Goal: Navigation & Orientation: Find specific page/section

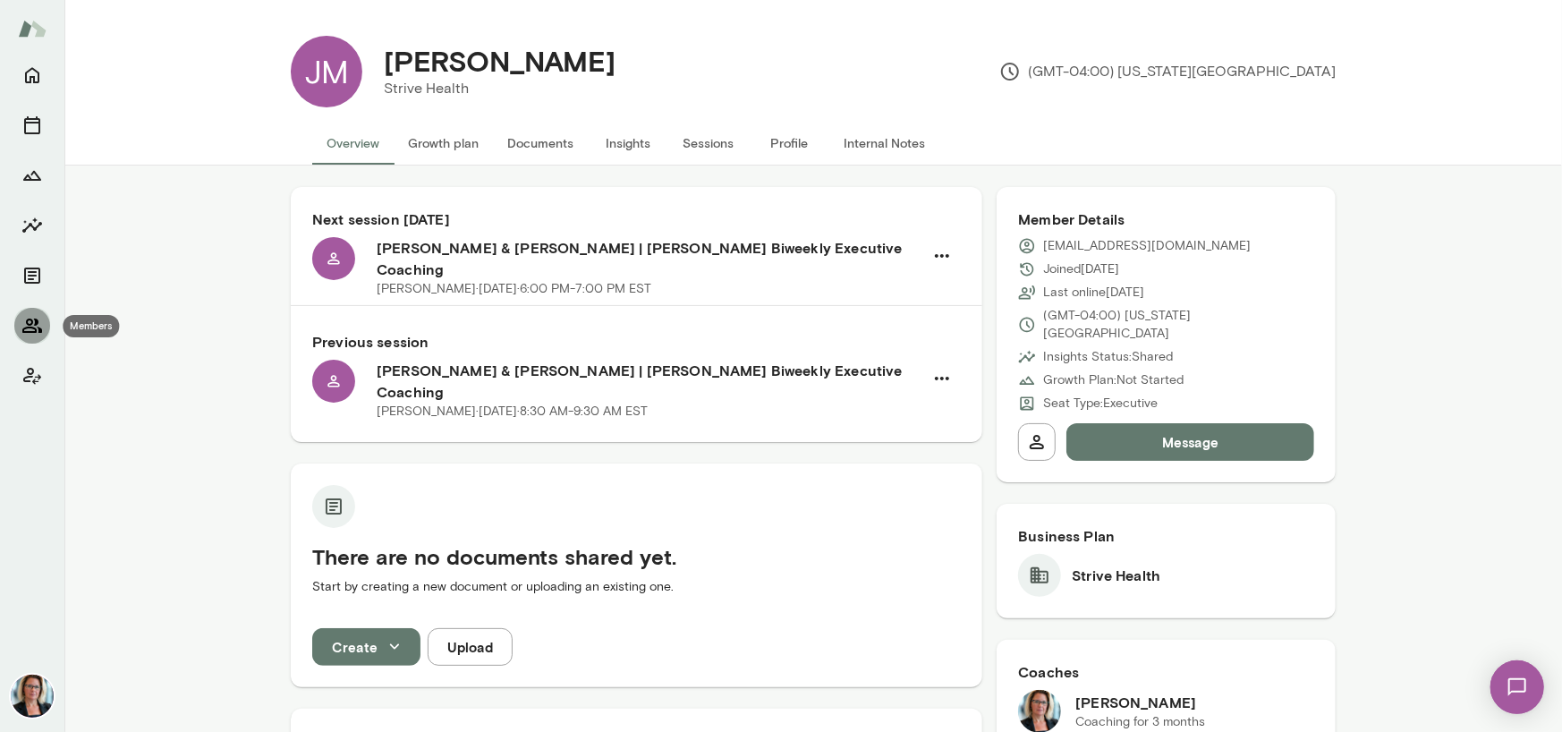
click at [27, 325] on icon "Members" at bounding box center [31, 325] width 21 height 21
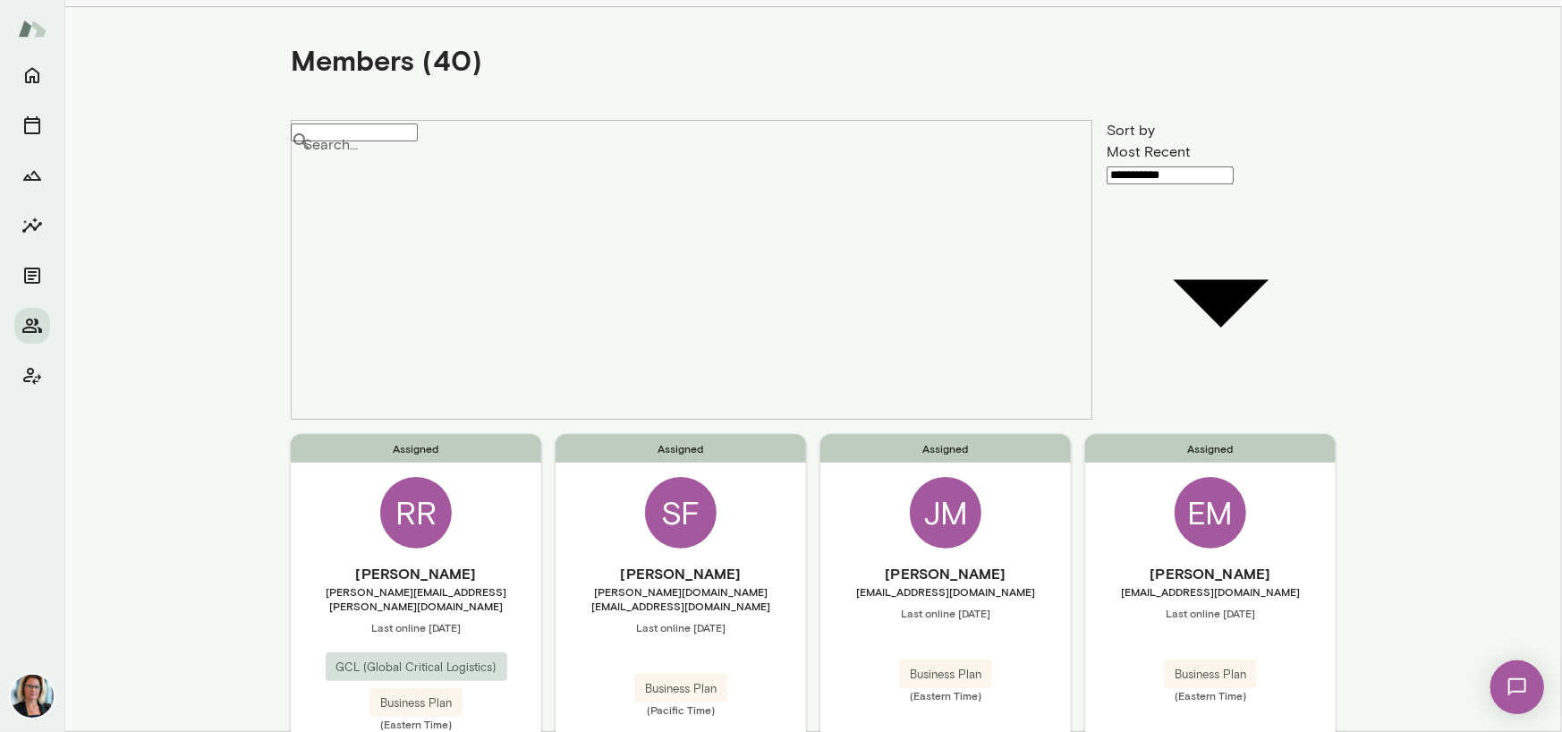
click at [1162, 0] on div "**********" at bounding box center [781, 0] width 1562 height 0
click at [1154, 220] on li "Name A to Z" at bounding box center [1214, 225] width 229 height 32
type input "********"
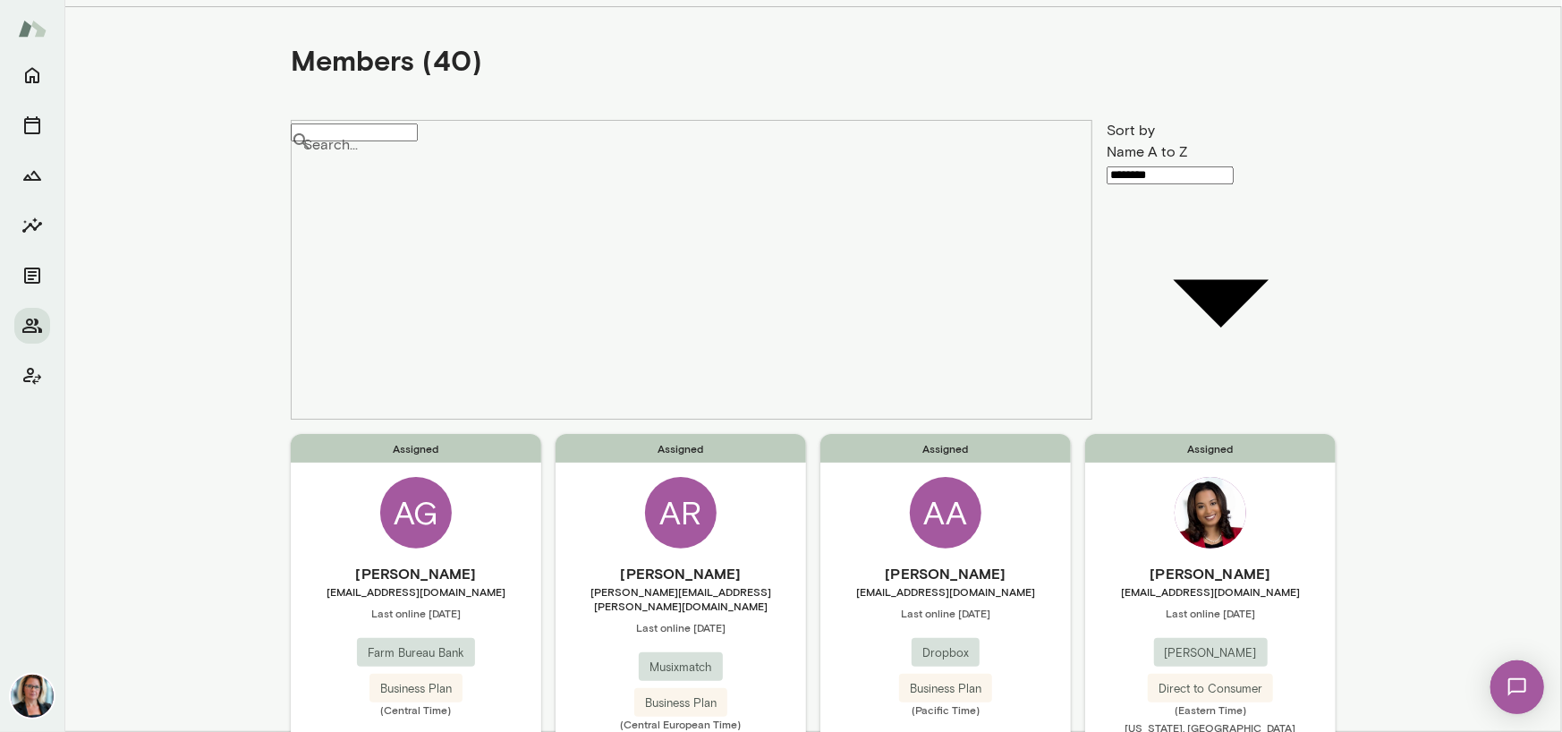
click at [384, 477] on div "AG" at bounding box center [416, 513] width 72 height 72
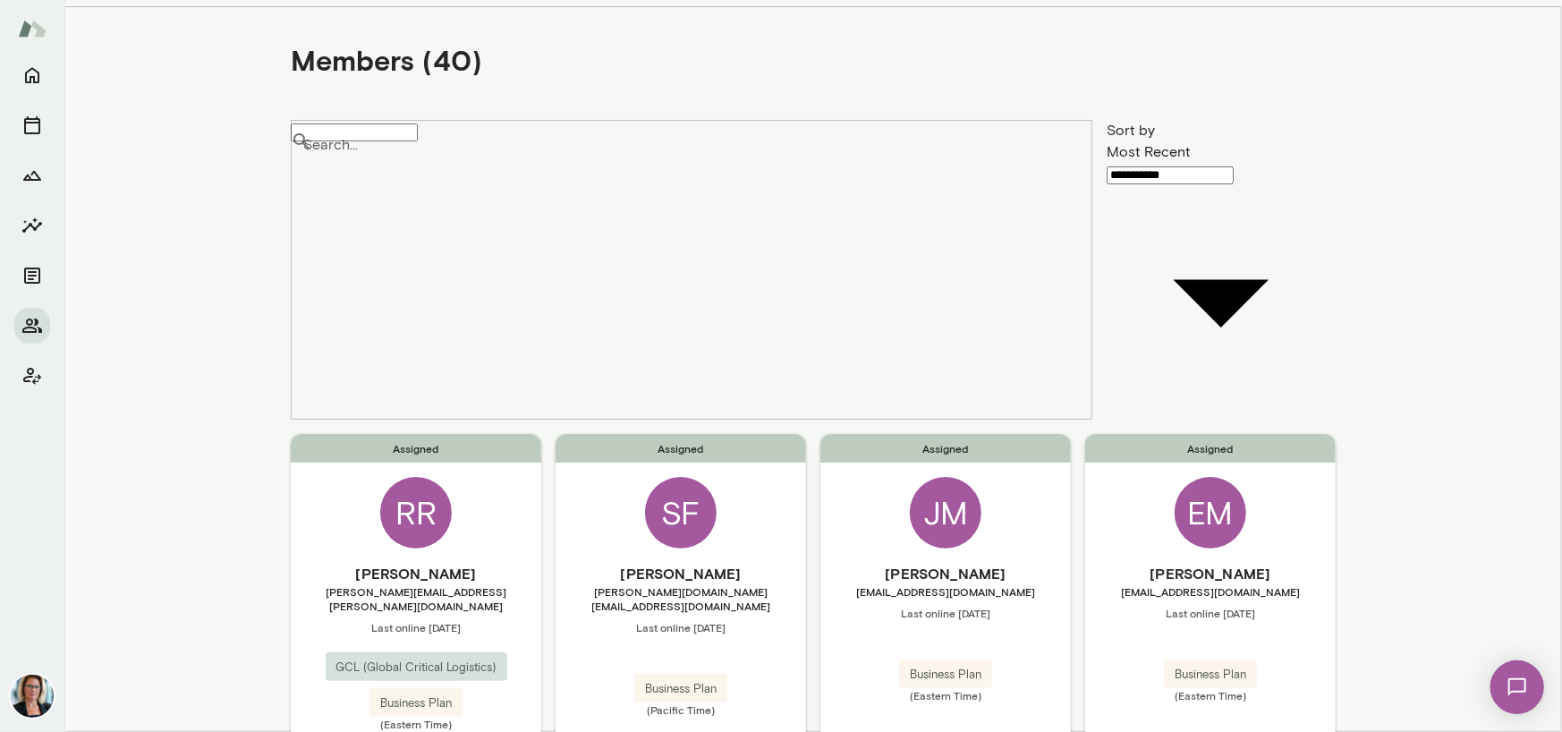
click at [937, 477] on div "JM" at bounding box center [946, 513] width 72 height 72
click at [1185, 477] on div "EM" at bounding box center [1211, 513] width 72 height 72
drag, startPoint x: 414, startPoint y: 622, endPoint x: 393, endPoint y: 619, distance: 21.6
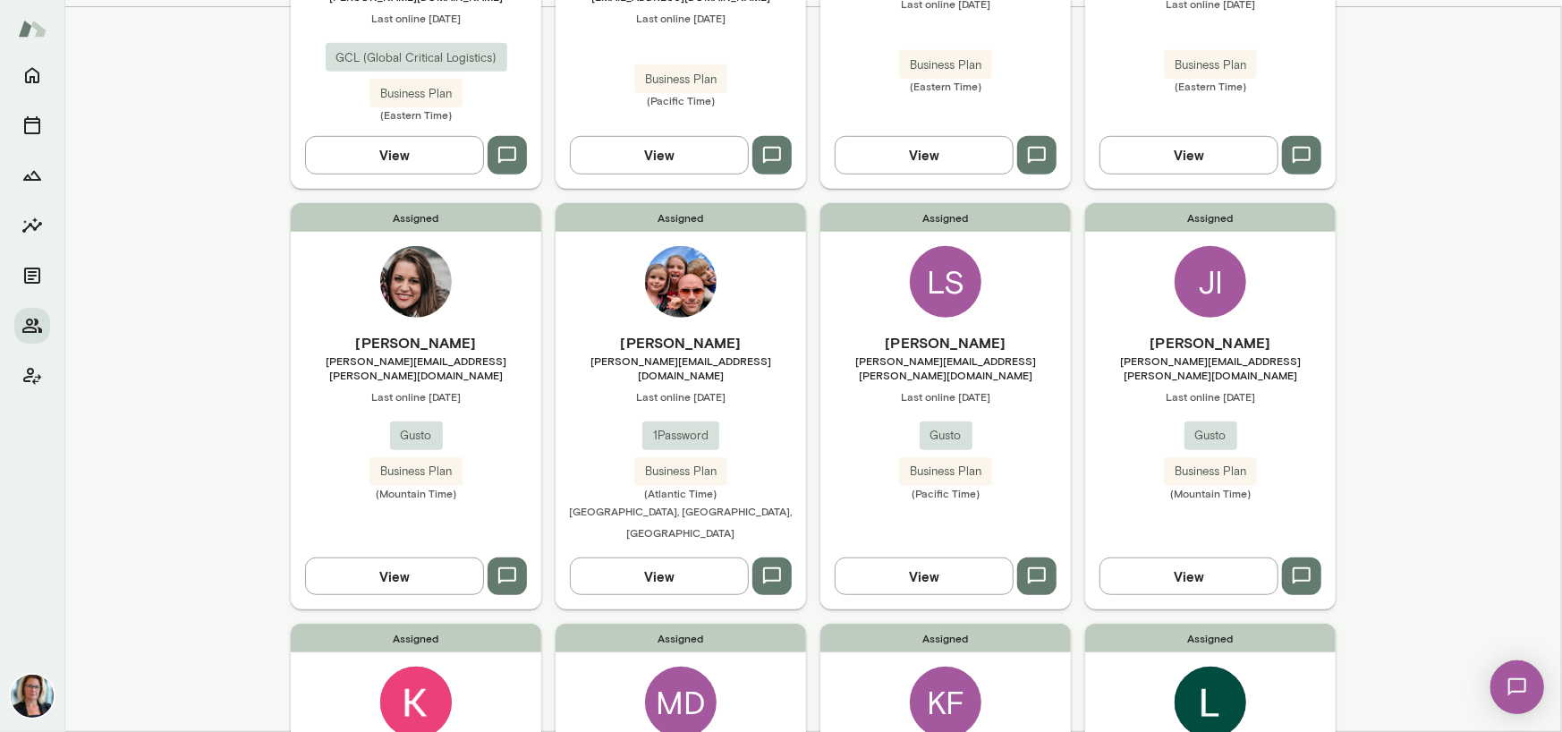
scroll to position [805, 0]
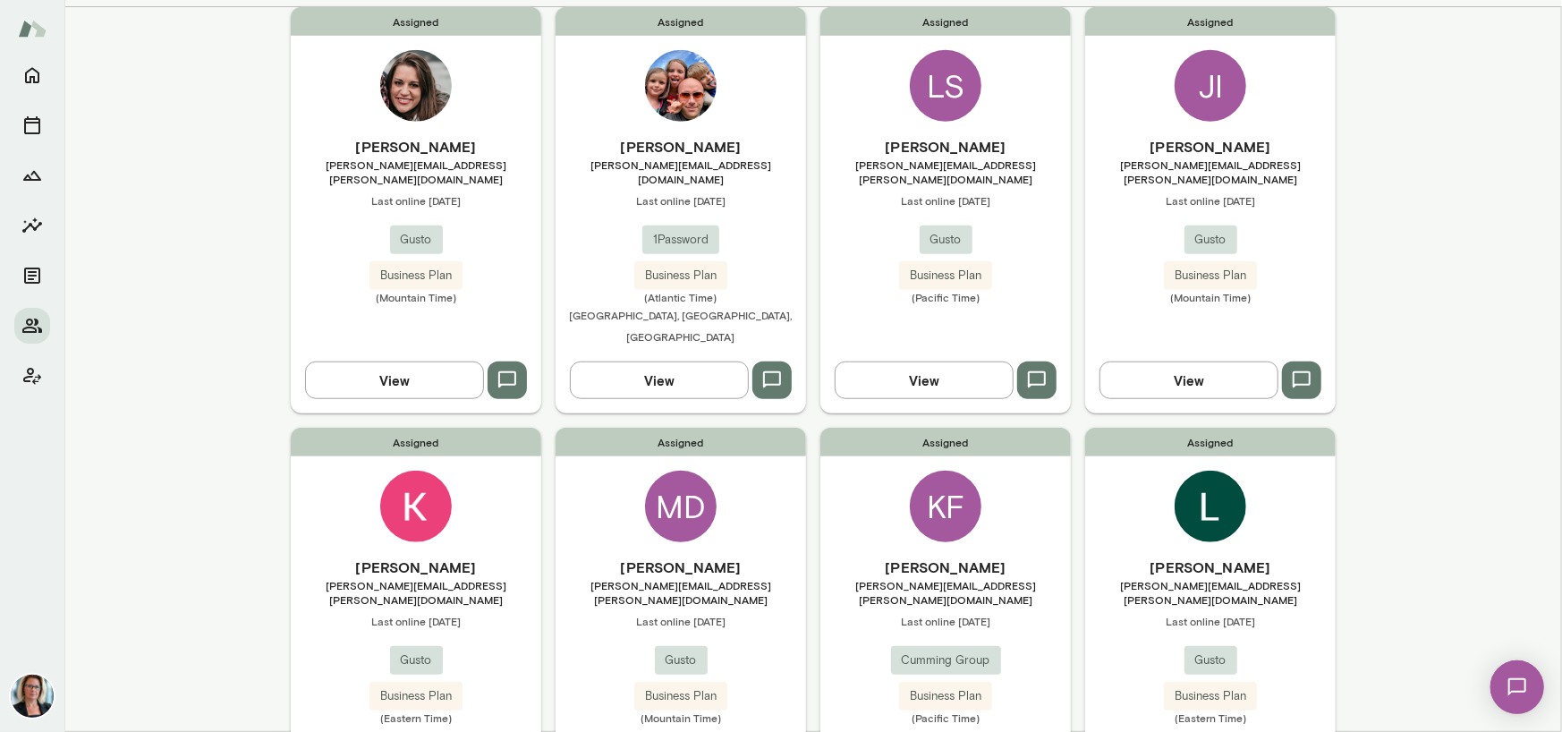
click at [667, 471] on div "MD" at bounding box center [681, 507] width 72 height 72
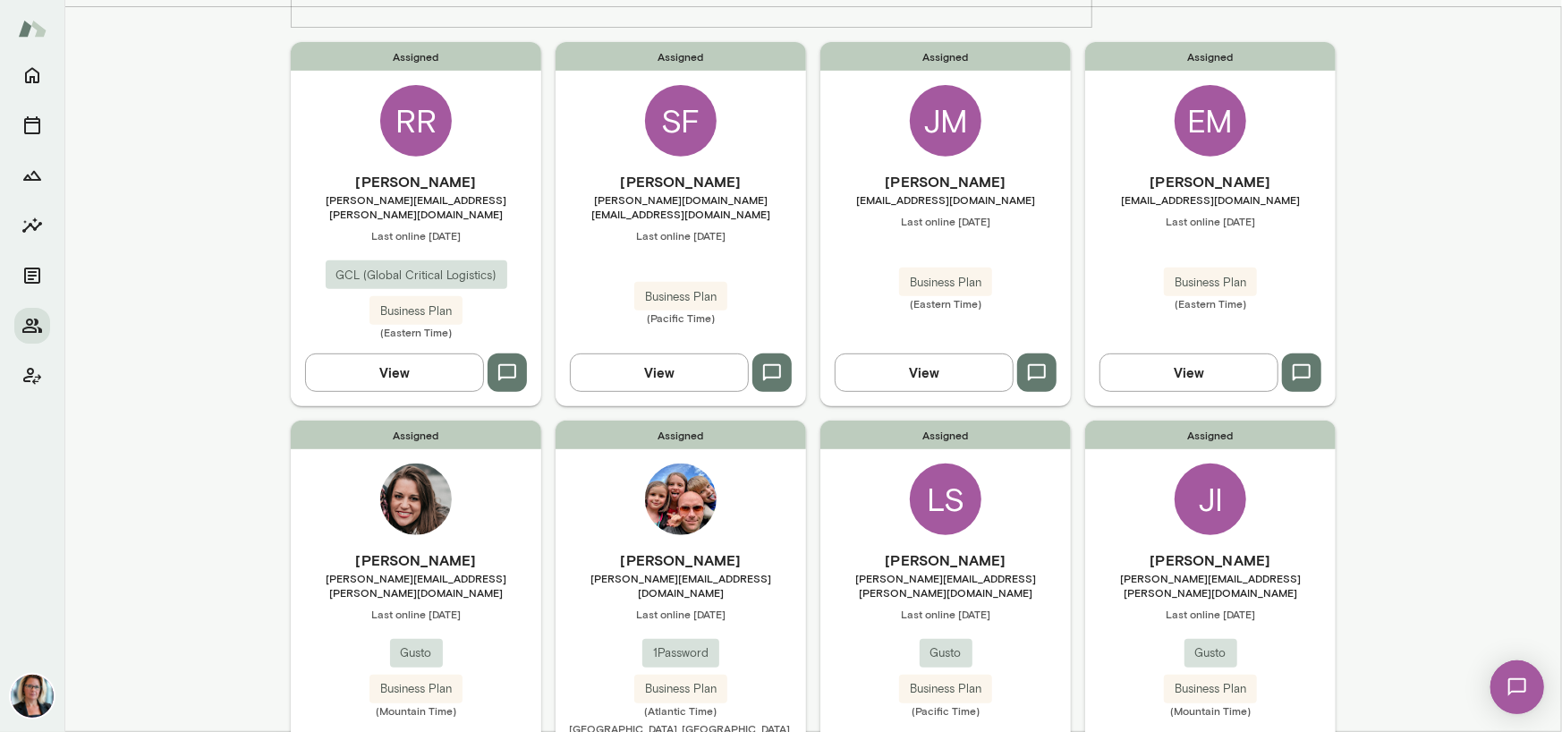
scroll to position [447, 0]
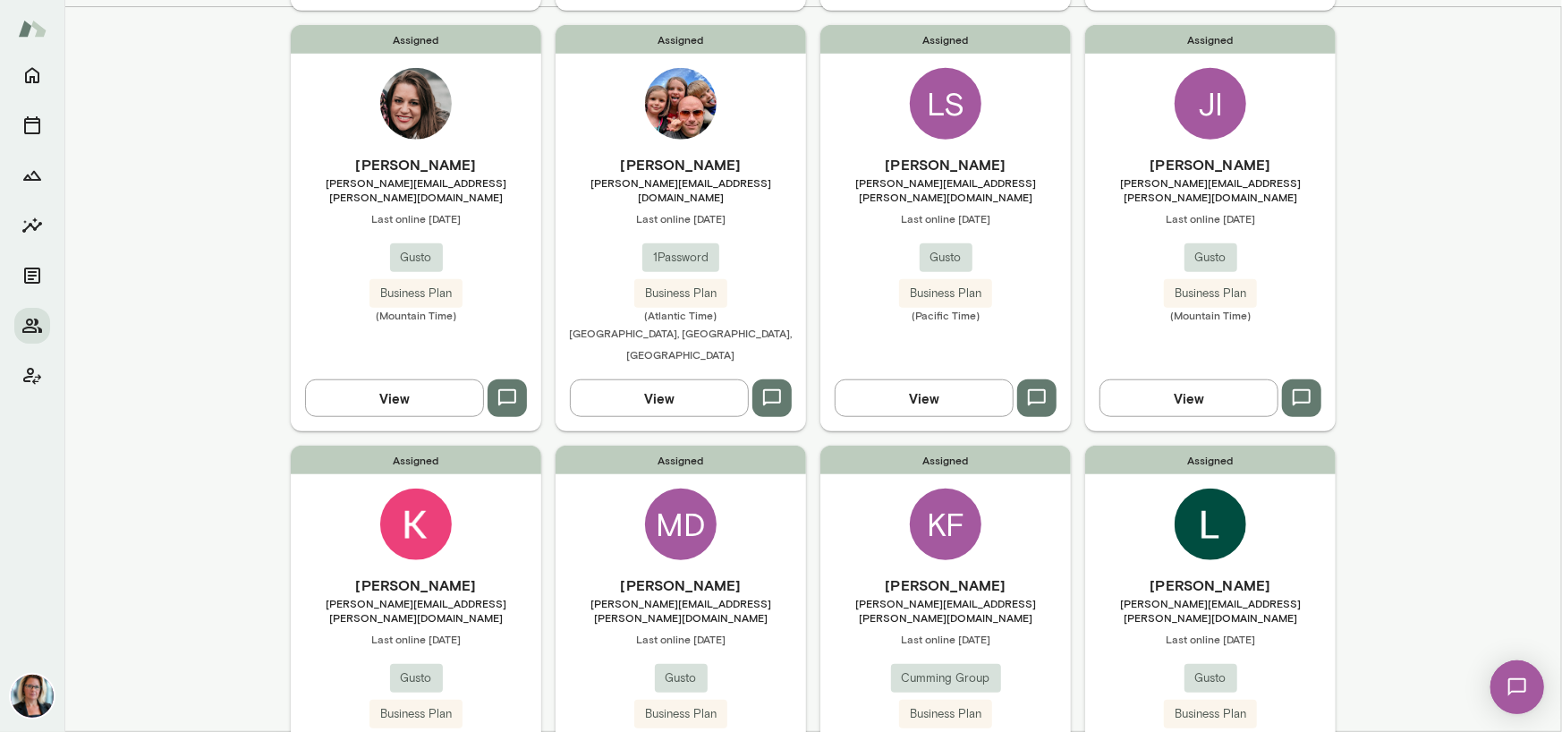
scroll to position [805, 0]
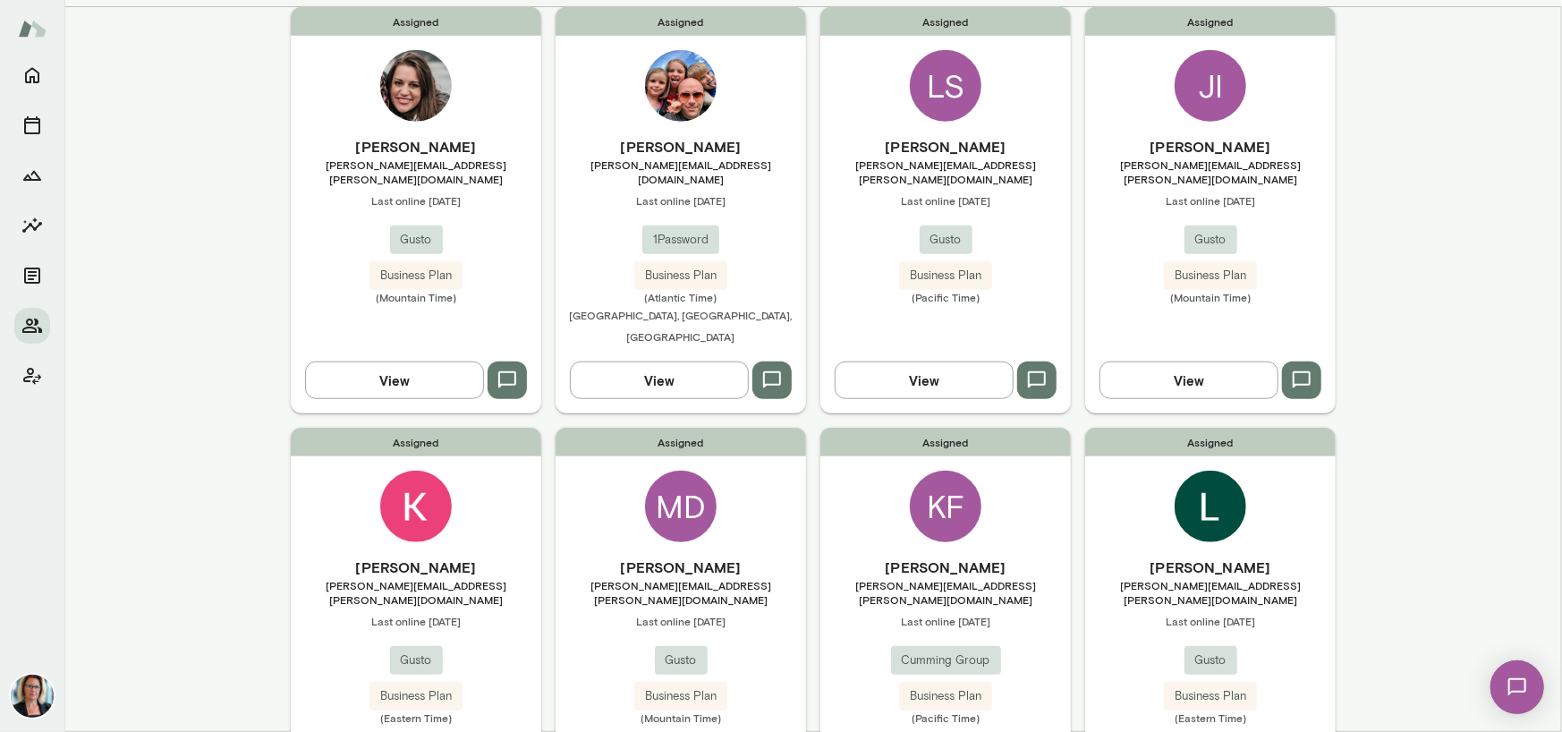
click at [1205, 471] on img at bounding box center [1211, 507] width 72 height 72
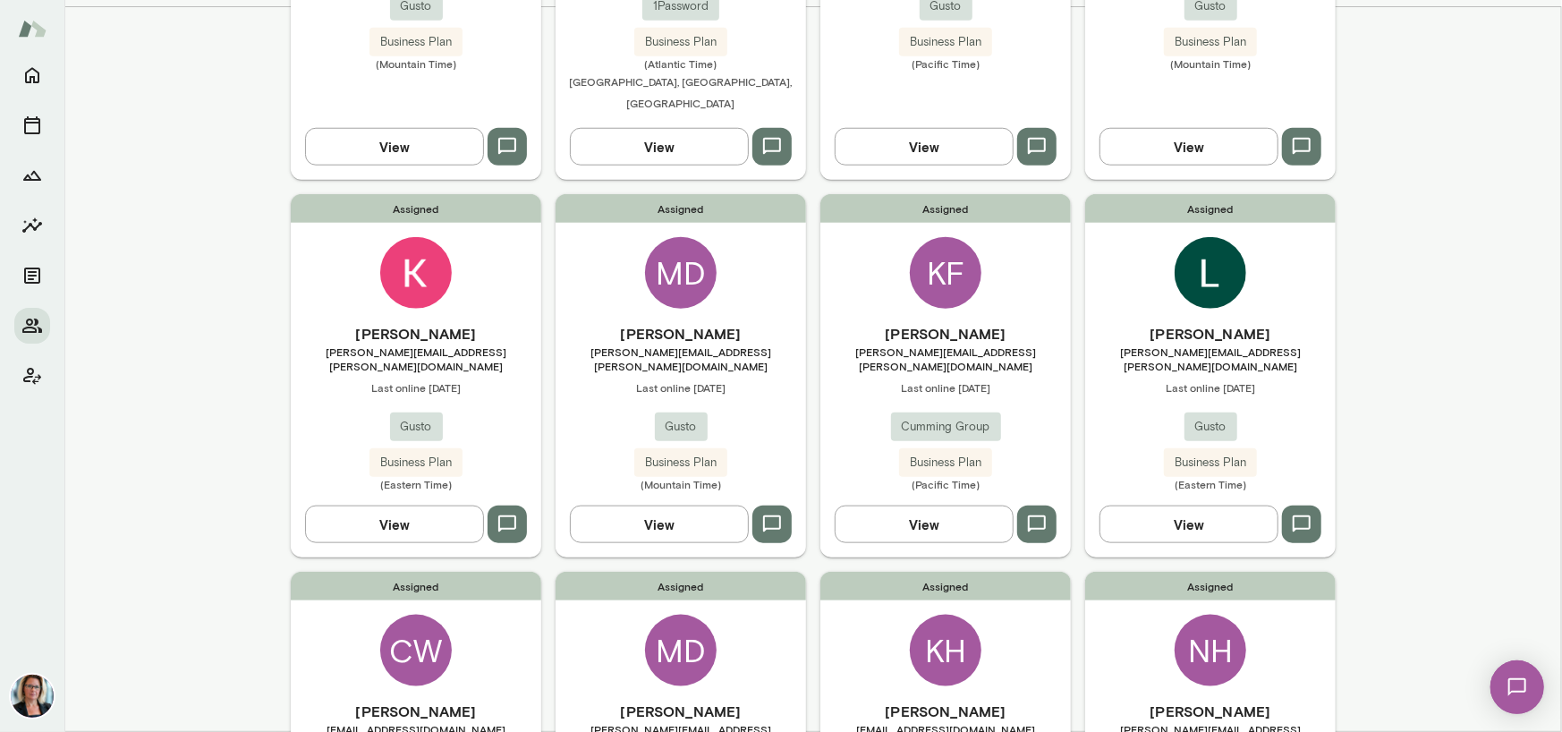
scroll to position [1074, 0]
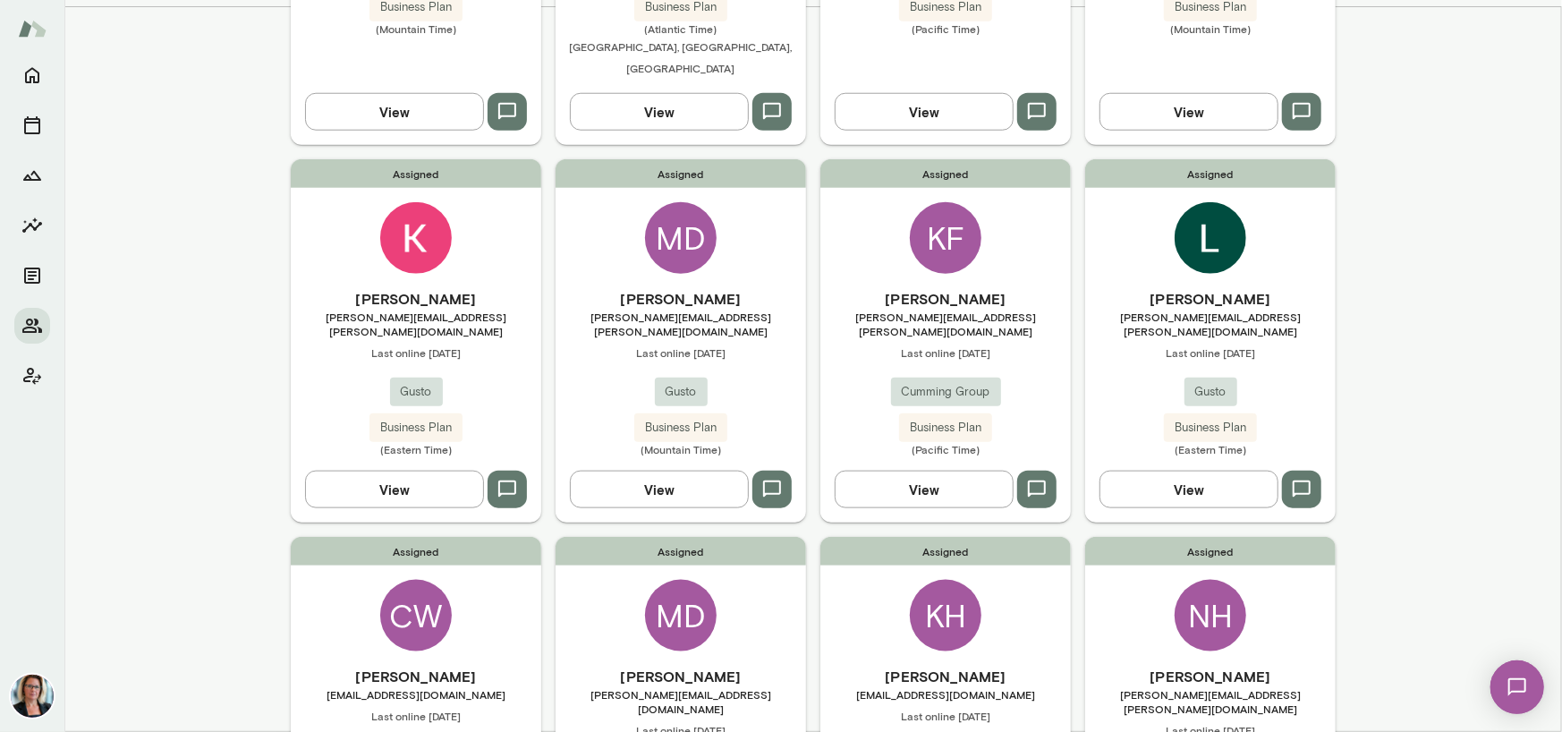
click at [403, 580] on div "CW" at bounding box center [416, 616] width 72 height 72
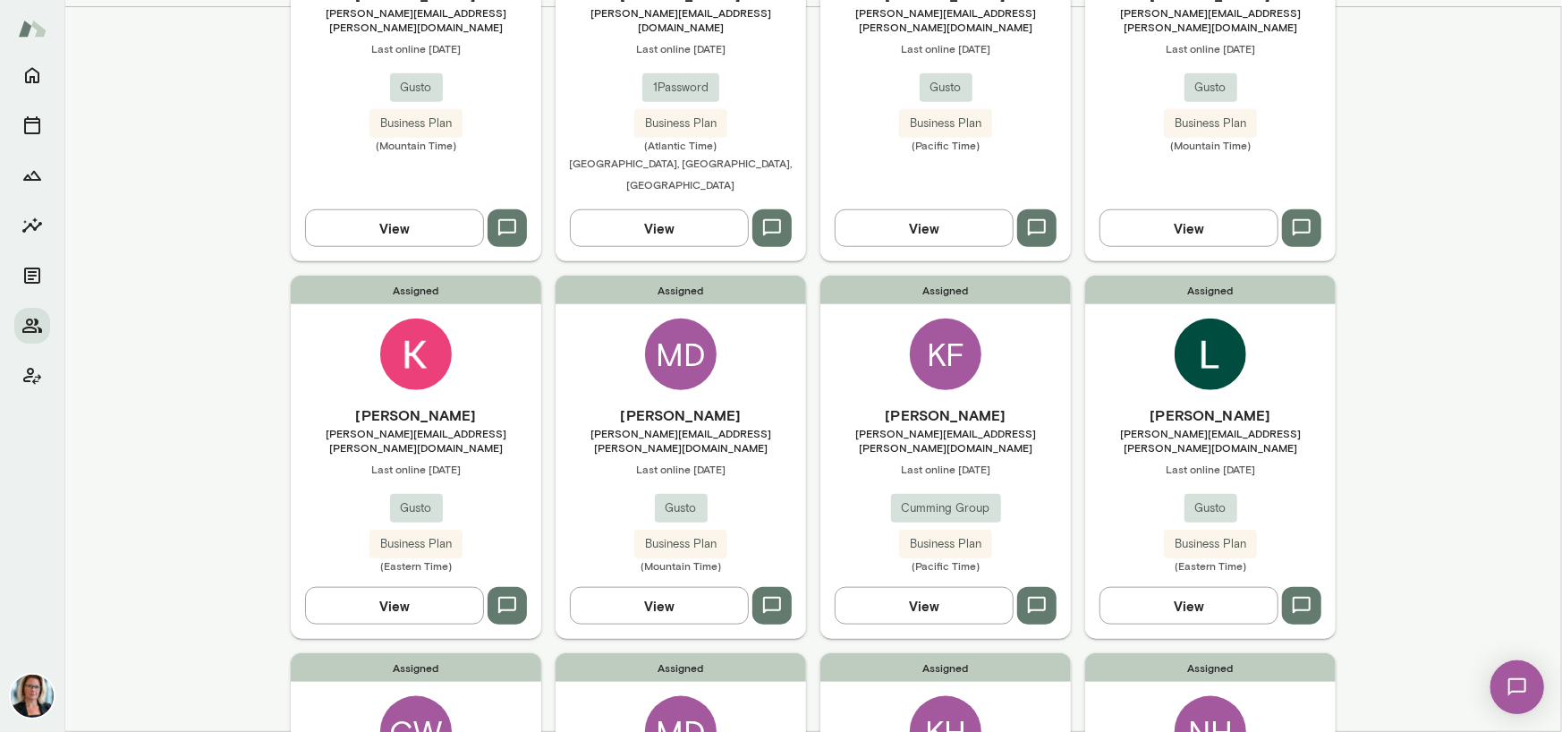
scroll to position [1074, 0]
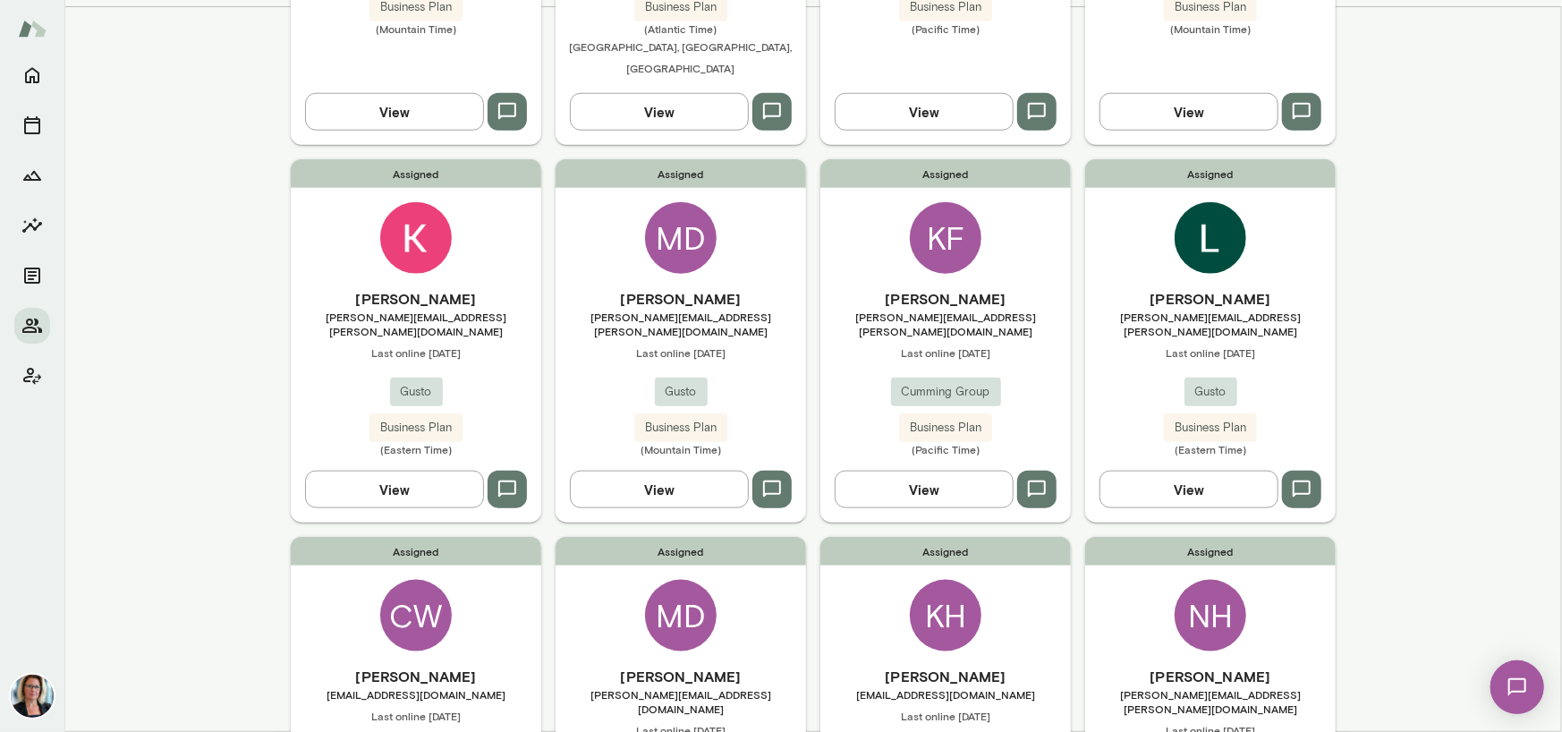
click at [1218, 580] on div "NH" at bounding box center [1211, 616] width 72 height 72
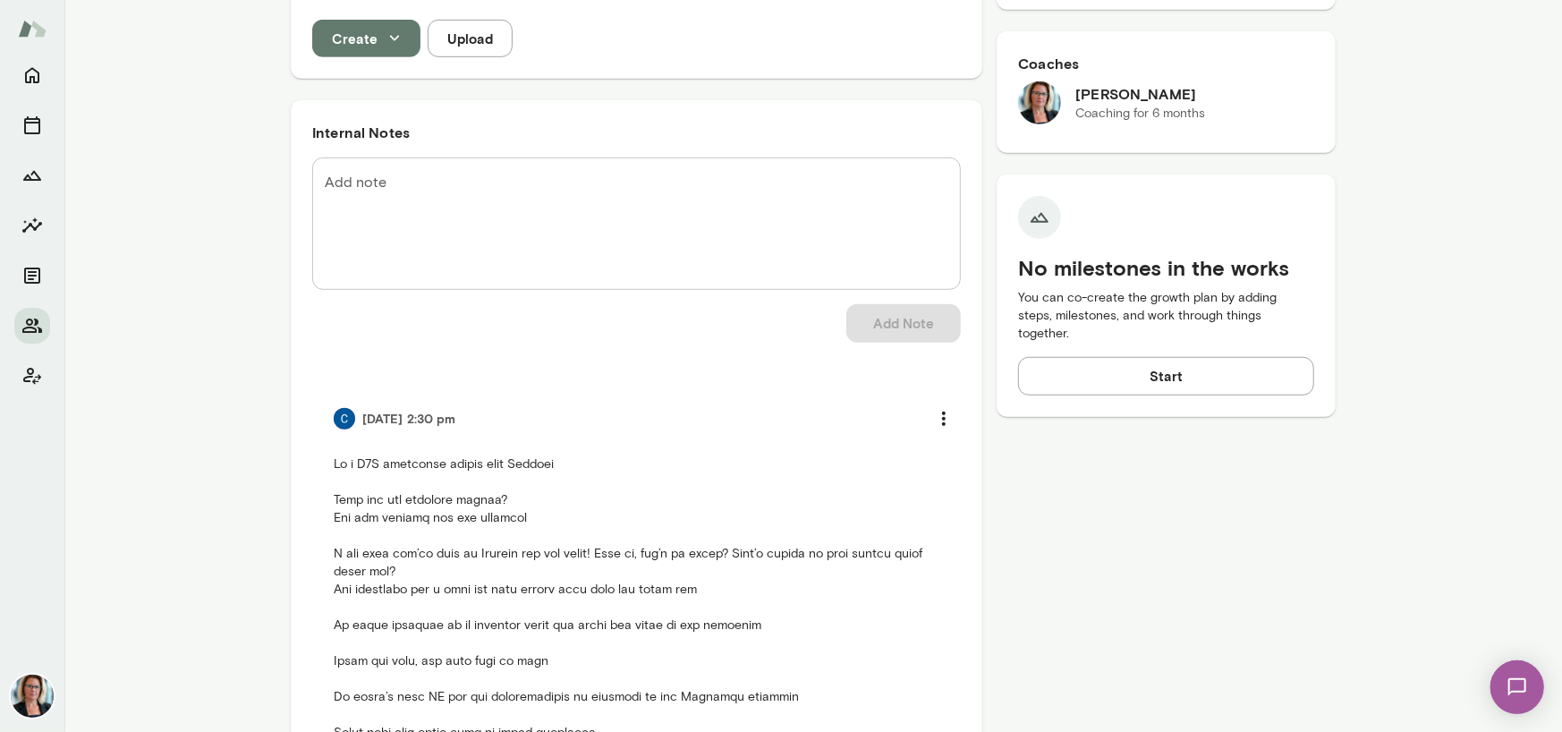
scroll to position [519, 0]
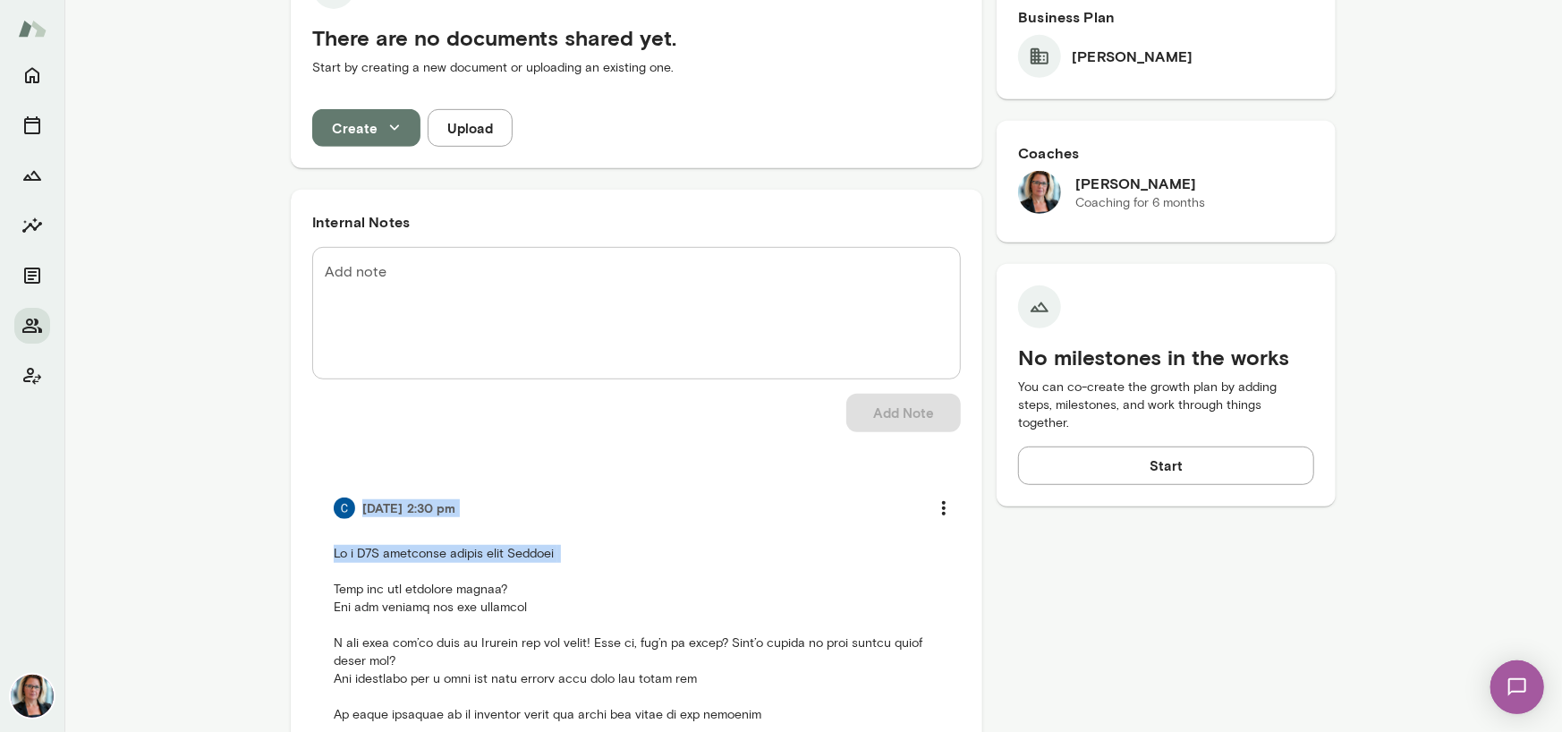
drag, startPoint x: 305, startPoint y: 468, endPoint x: 621, endPoint y: 540, distance: 323.8
copy div "[DATE] 2:30 pm Is a B2B executive member with [PERSON_NAME]"
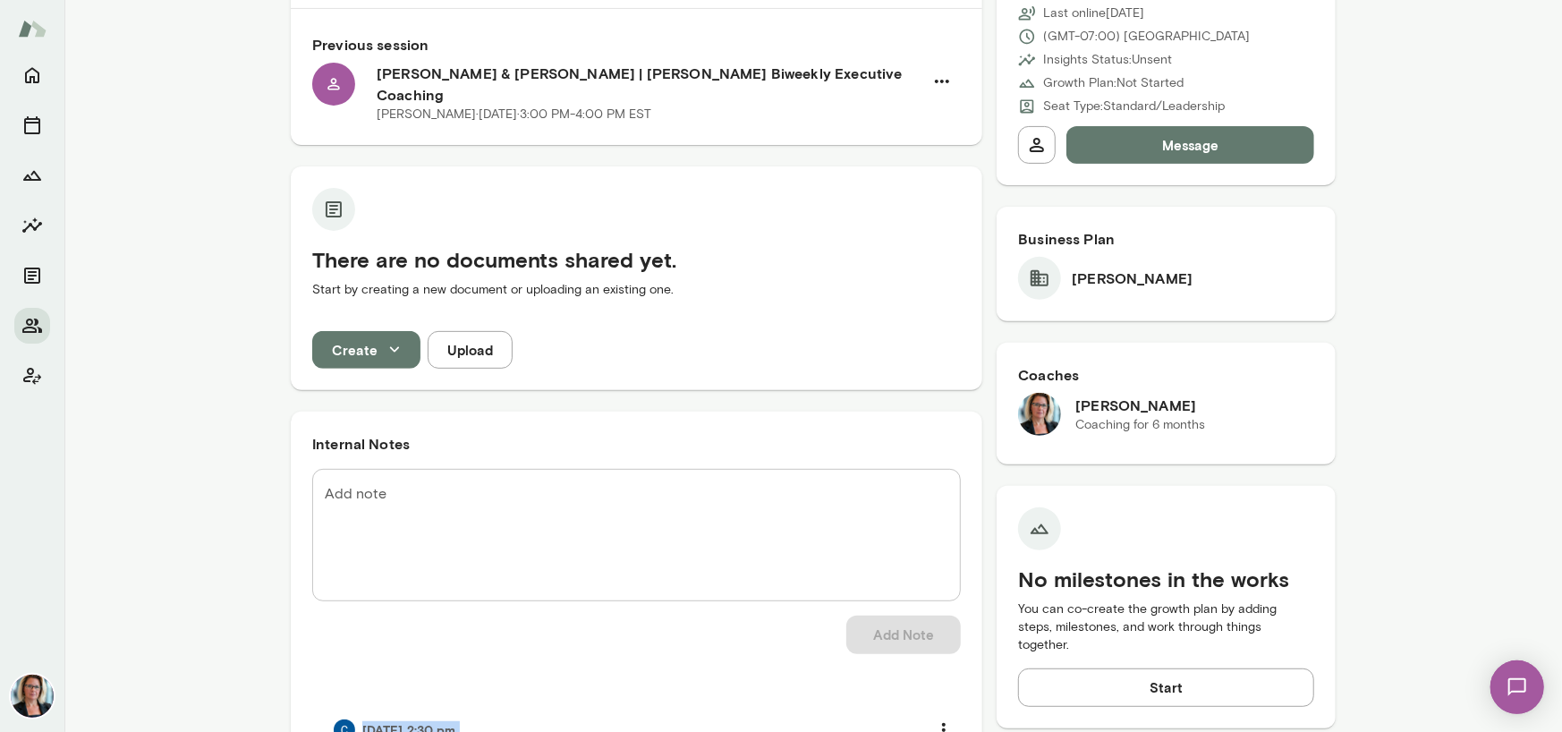
scroll to position [161, 0]
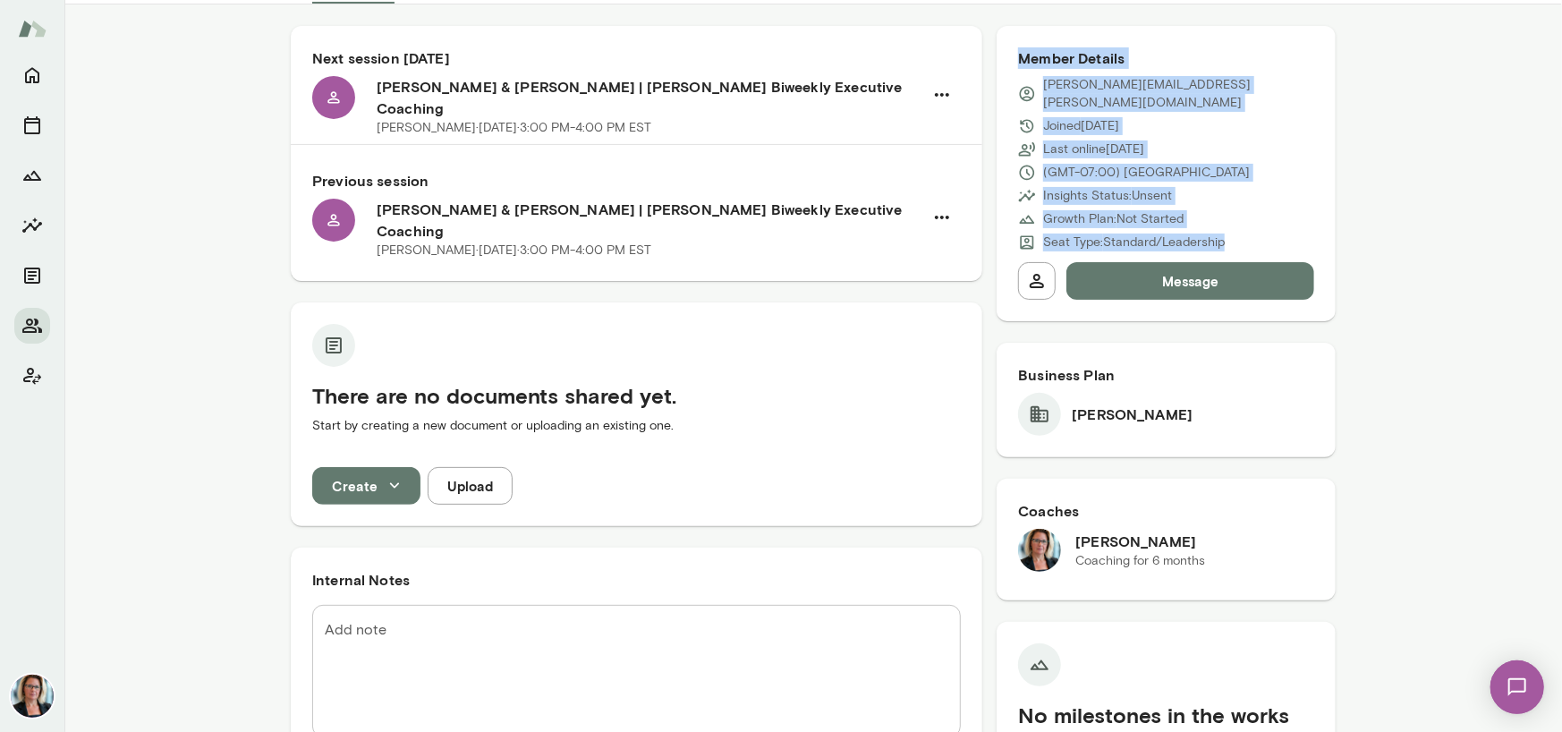
drag, startPoint x: 1011, startPoint y: 60, endPoint x: 1222, endPoint y: 220, distance: 265.0
click at [1222, 220] on div "Member Details [PERSON_NAME][EMAIL_ADDRESS][PERSON_NAME][DOMAIN_NAME] Joined [D…" at bounding box center [1166, 173] width 339 height 295
copy div "Member Details [PERSON_NAME][EMAIL_ADDRESS][PERSON_NAME][DOMAIN_NAME] Joined [D…"
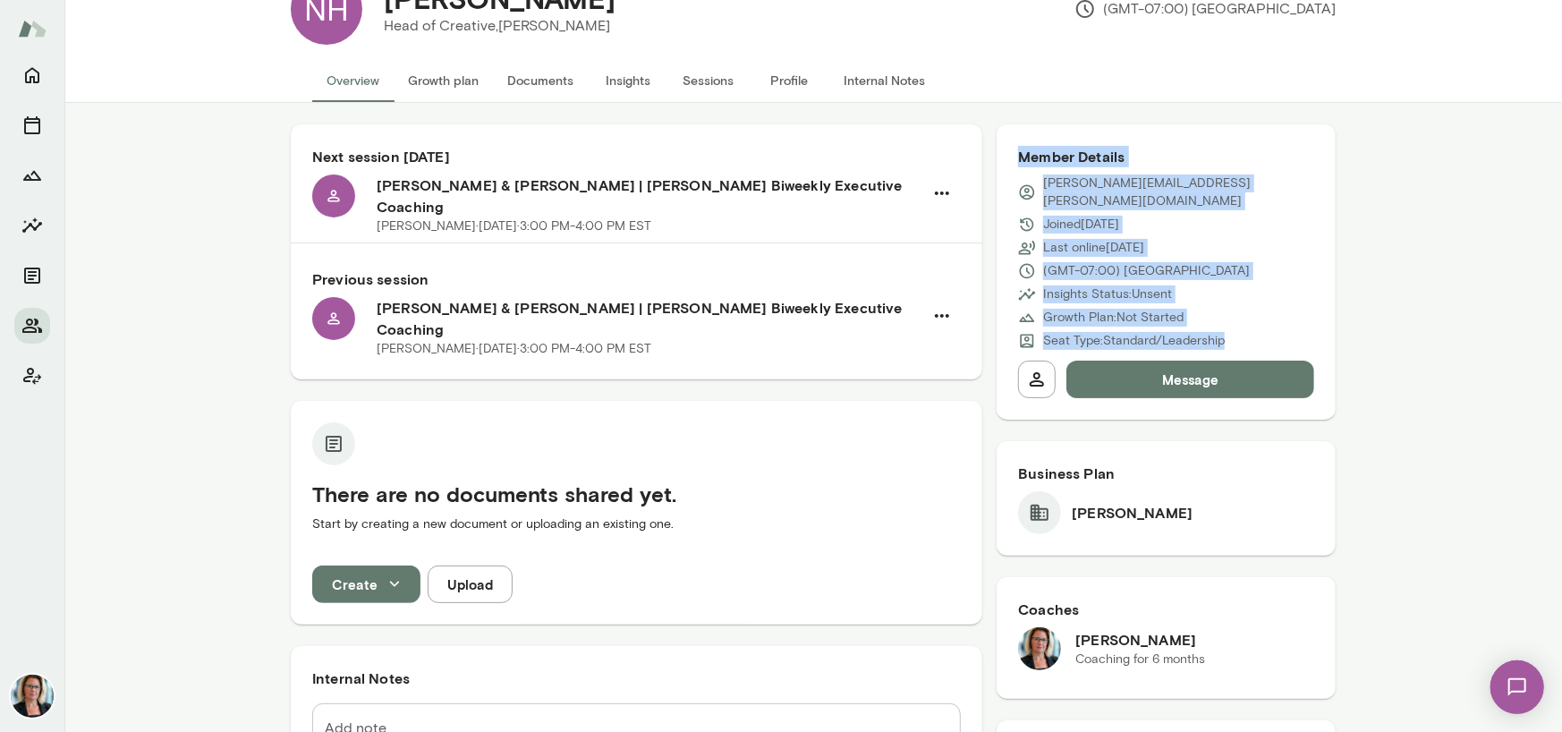
scroll to position [0, 0]
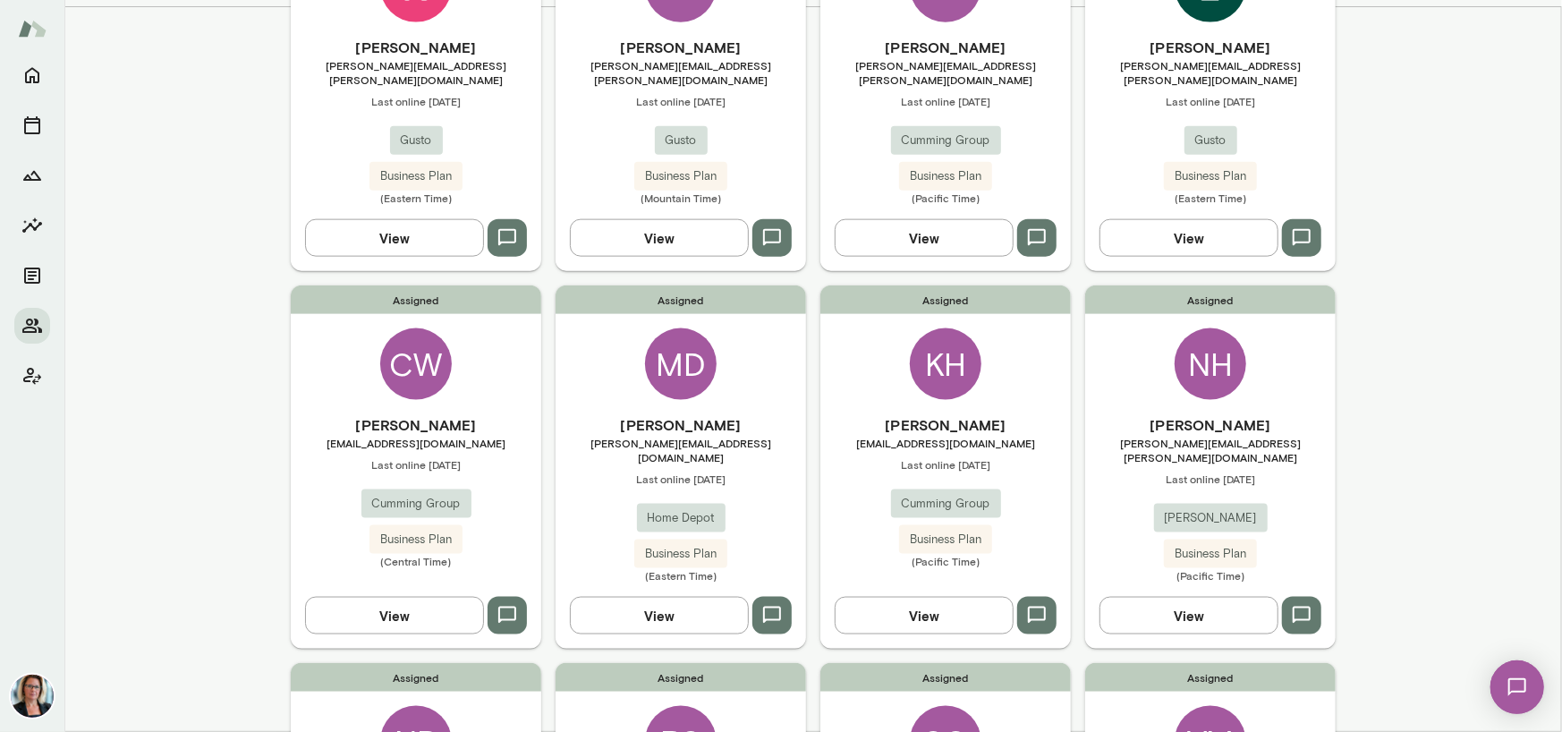
scroll to position [1340, 0]
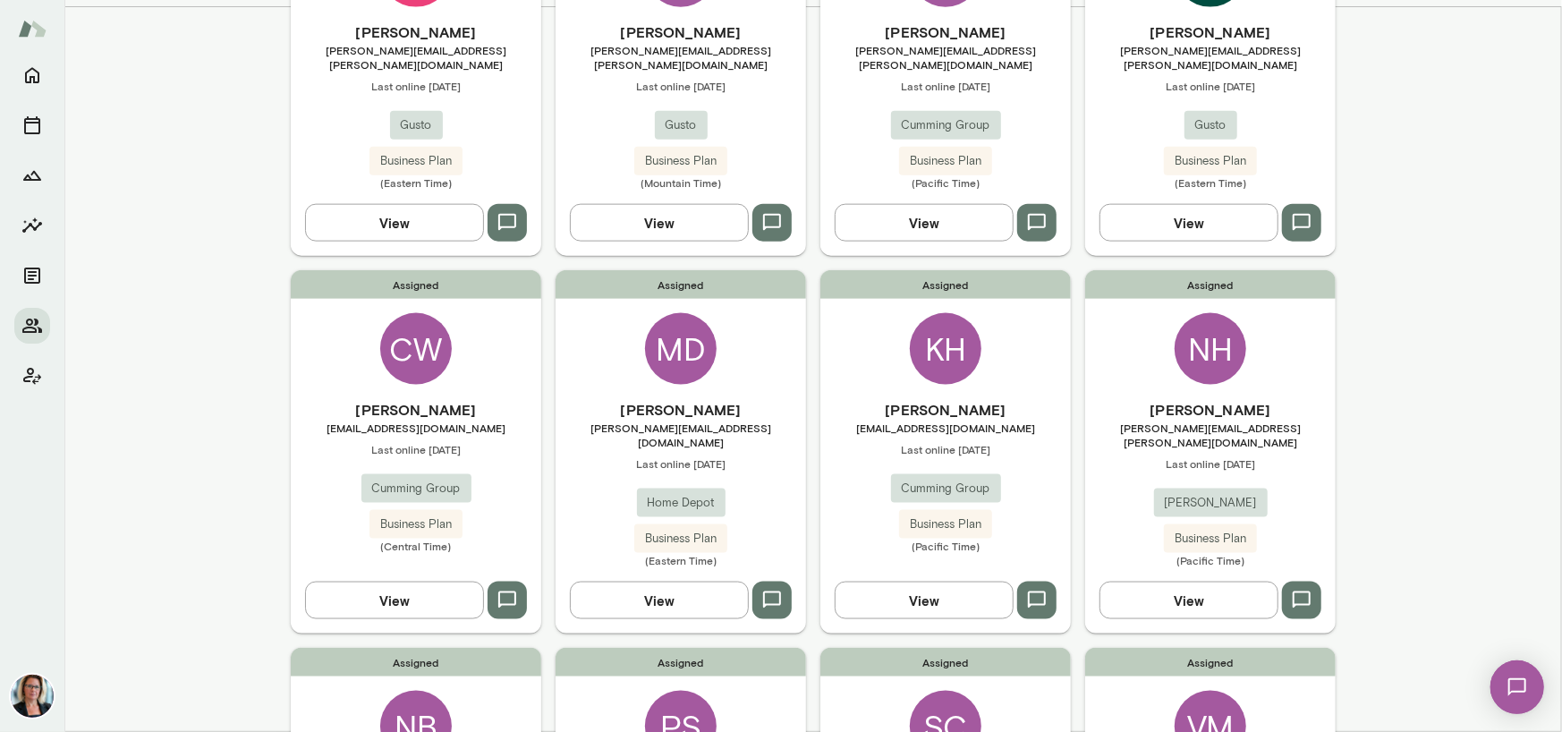
click at [411, 691] on div "NB" at bounding box center [416, 727] width 72 height 72
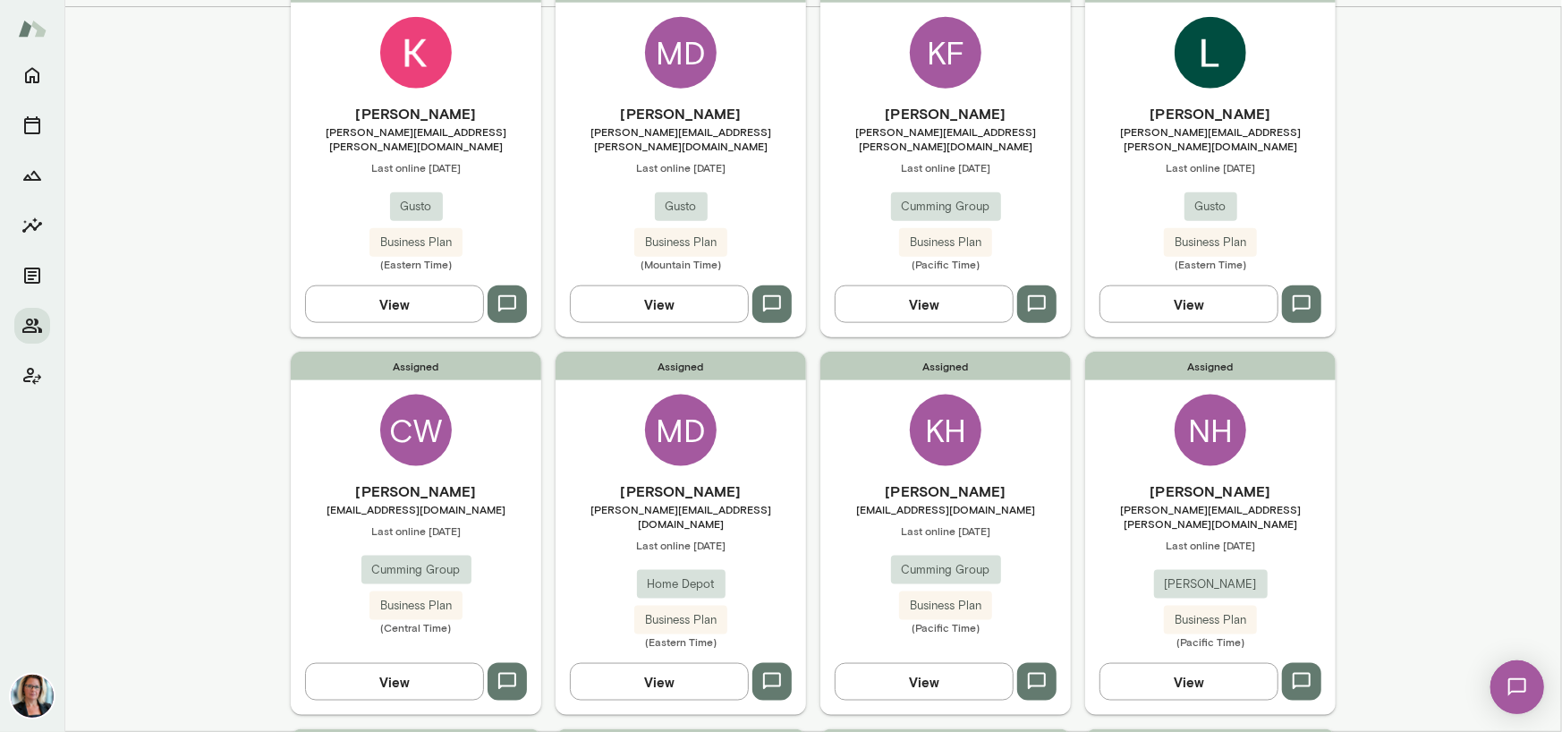
scroll to position [1340, 0]
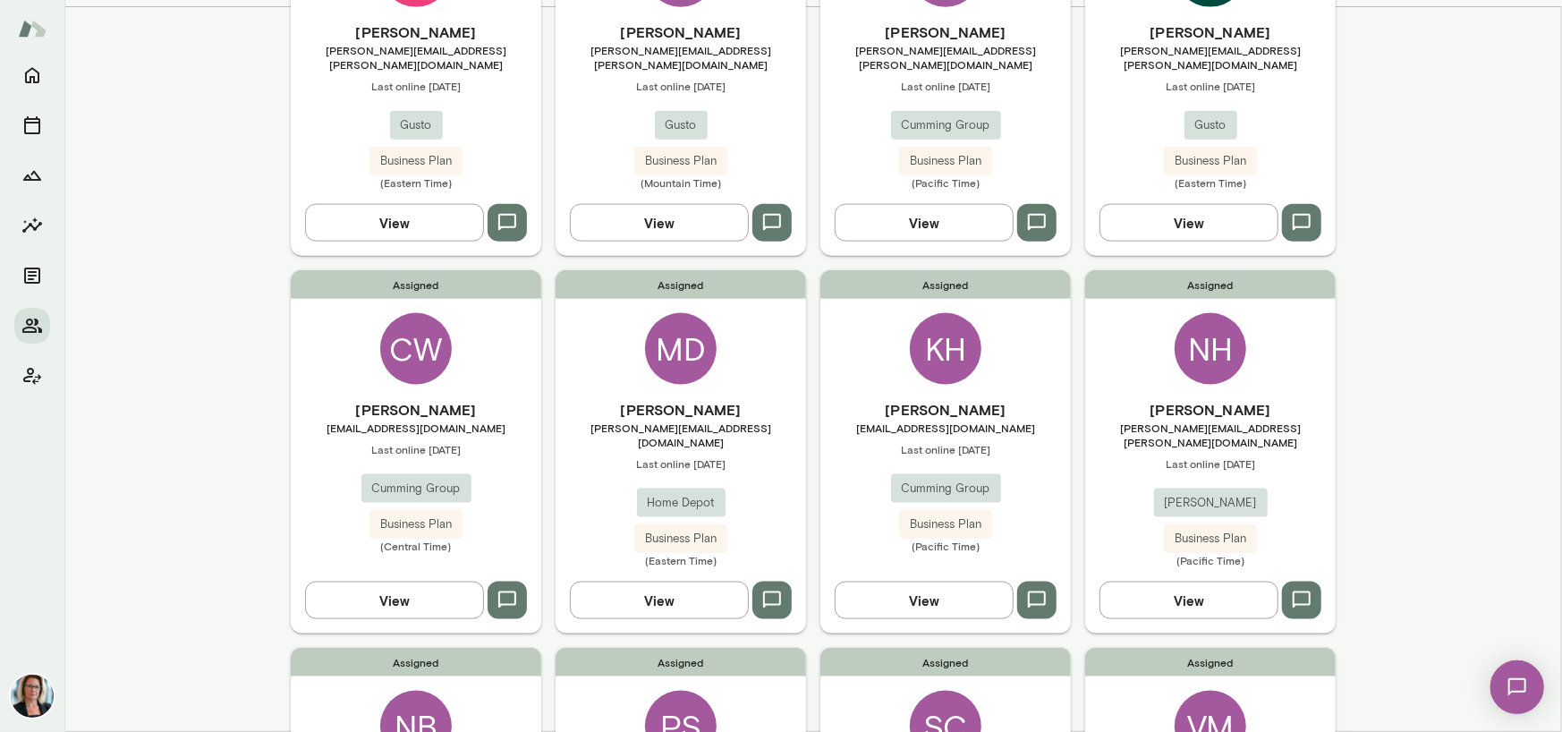
click at [939, 691] on div "SC" at bounding box center [946, 727] width 72 height 72
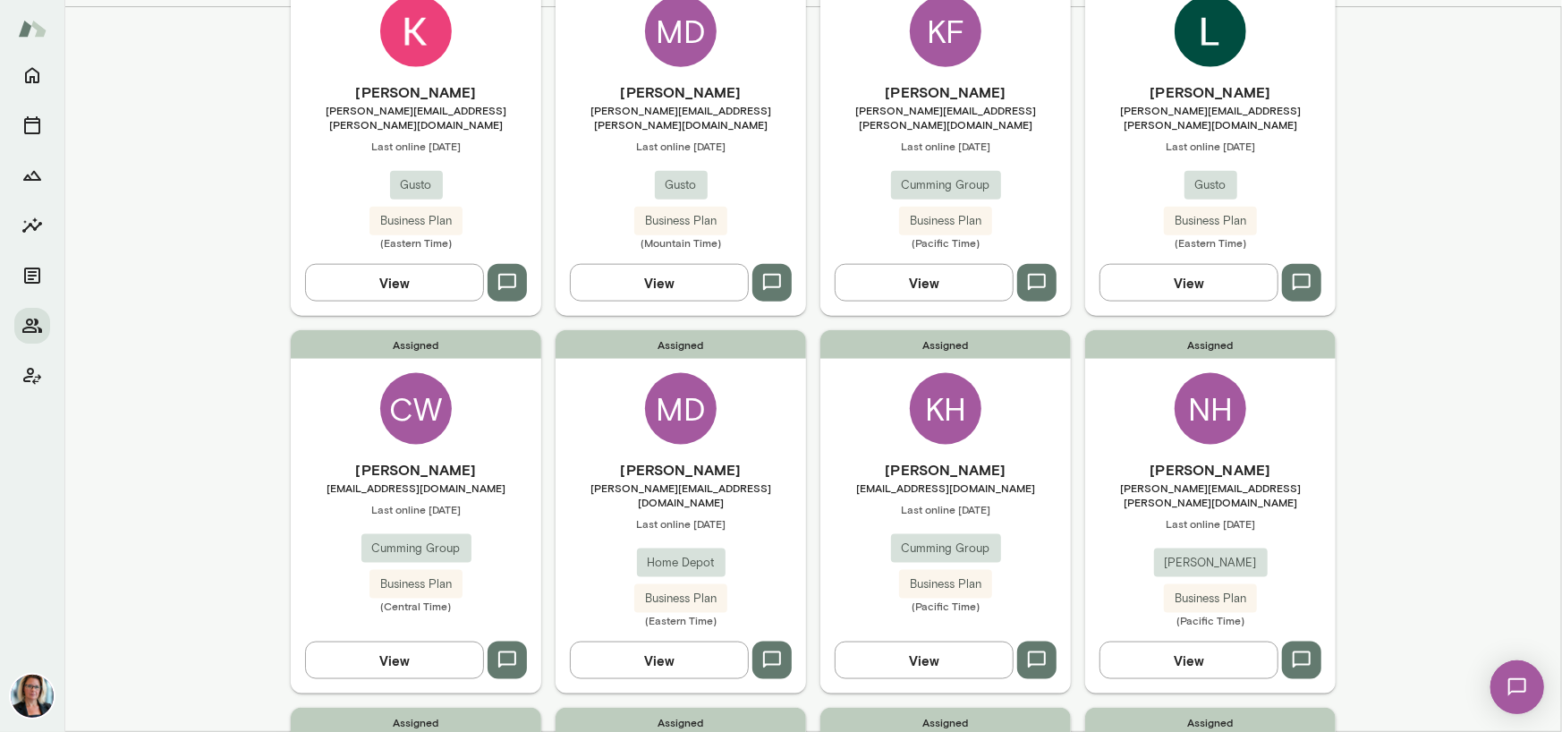
scroll to position [1340, 0]
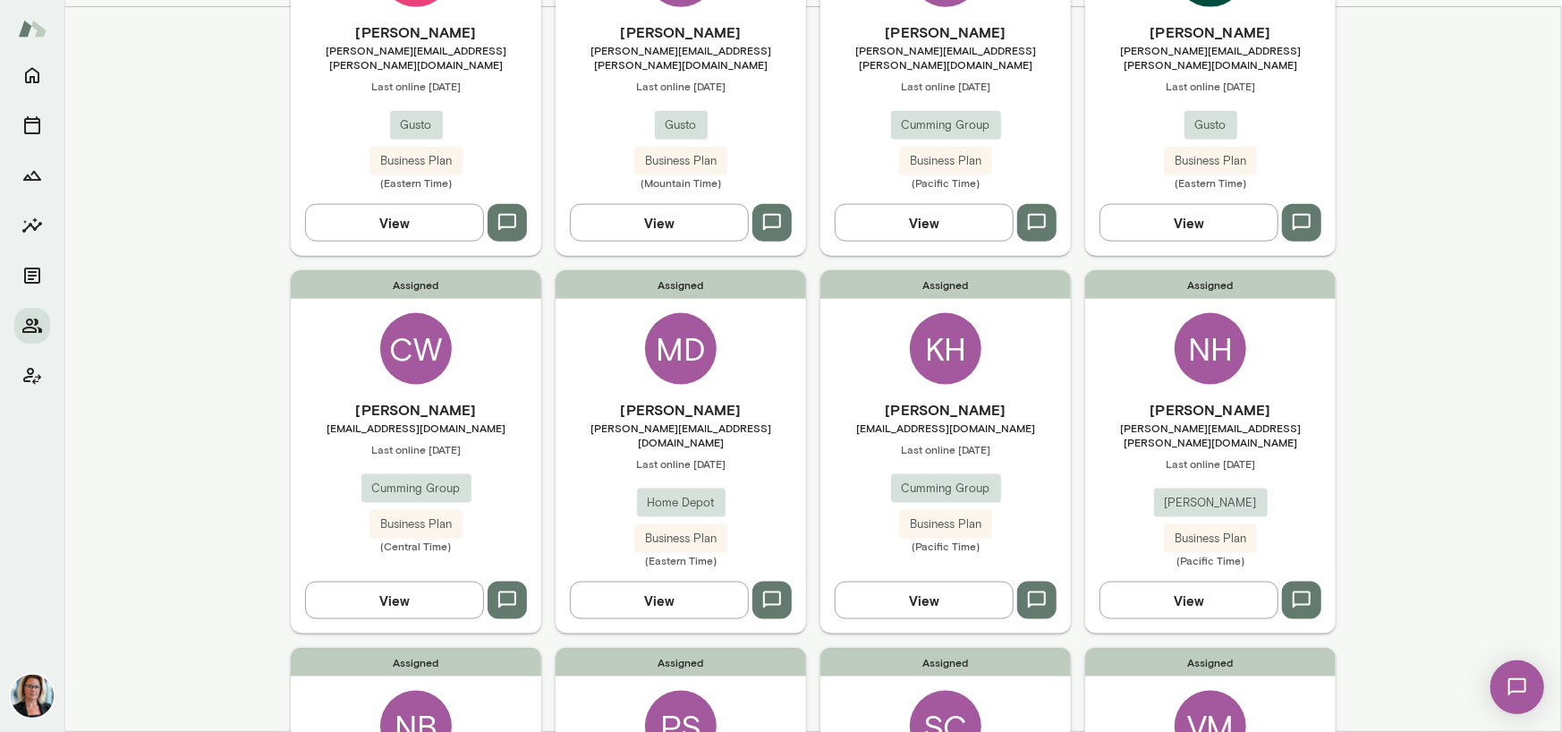
click at [679, 691] on div "PS" at bounding box center [681, 727] width 72 height 72
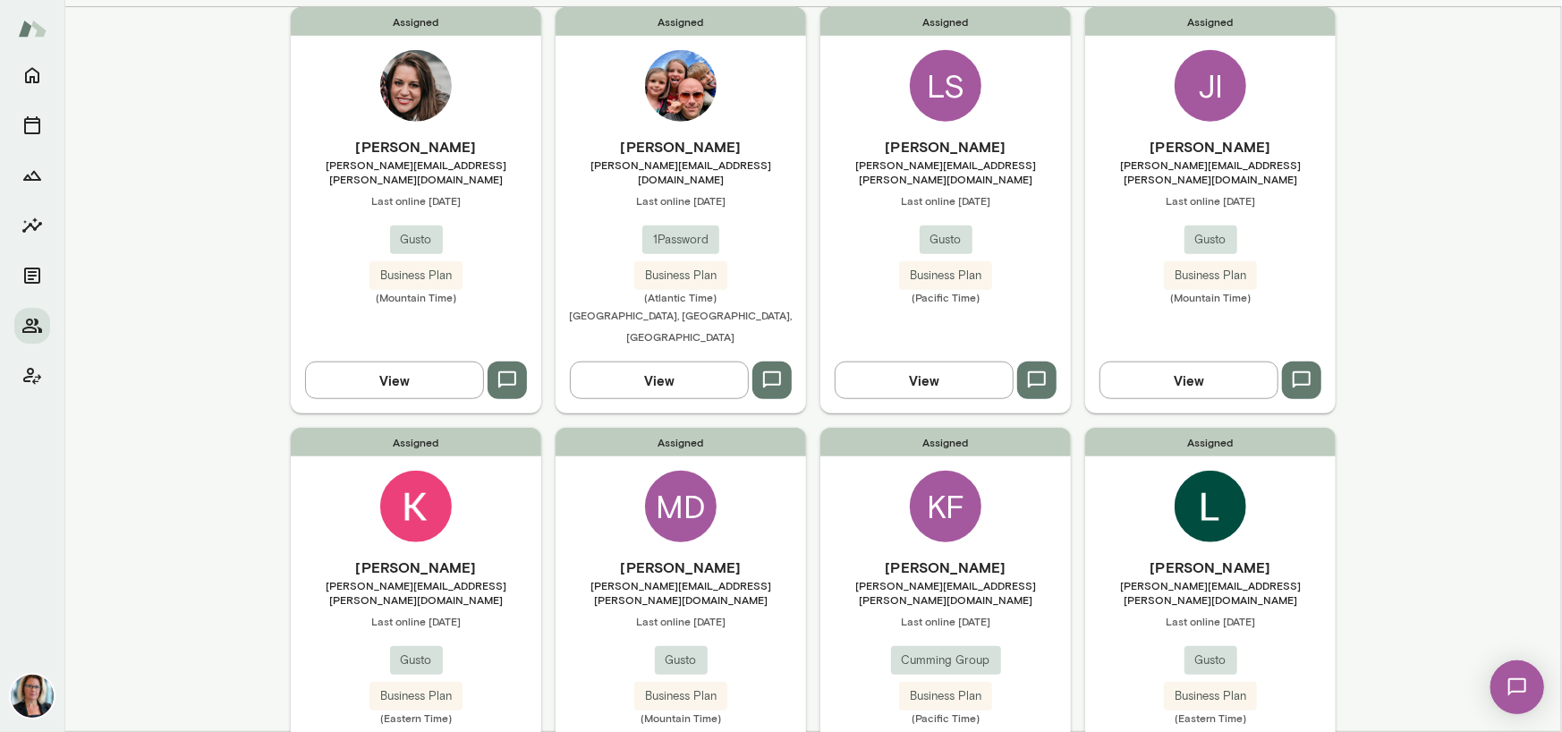
scroll to position [1340, 0]
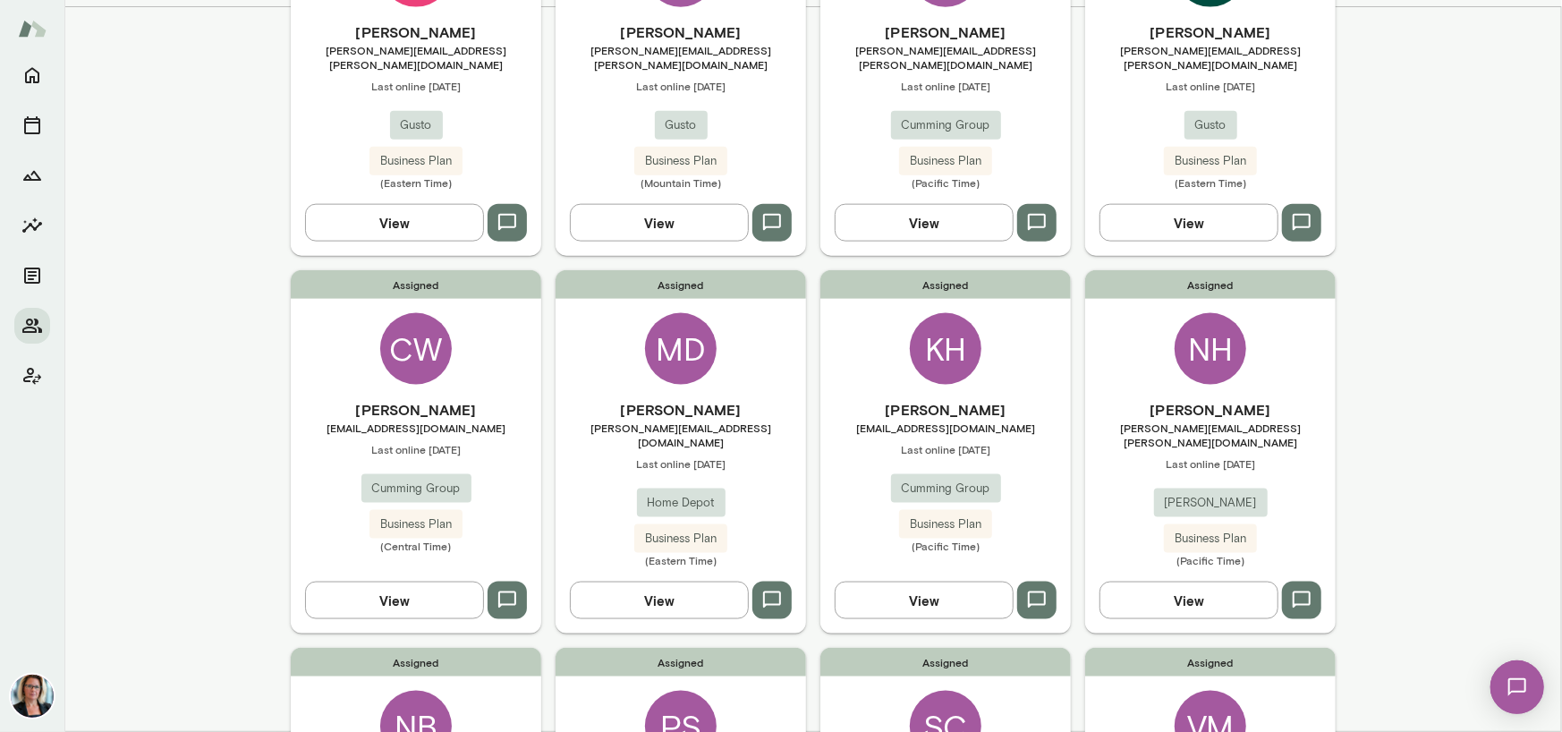
click at [1214, 691] on div "VM" at bounding box center [1211, 727] width 72 height 72
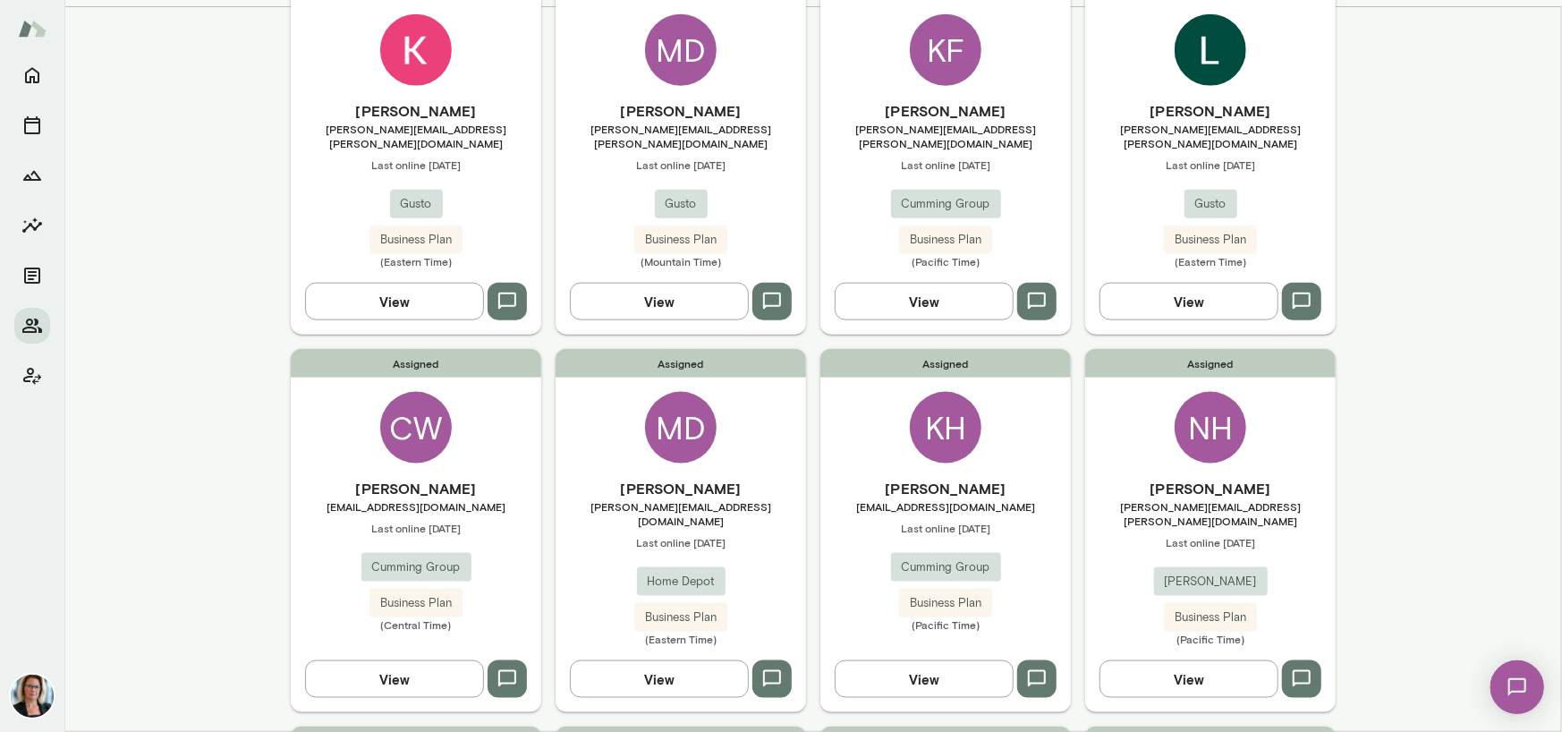
scroll to position [1340, 0]
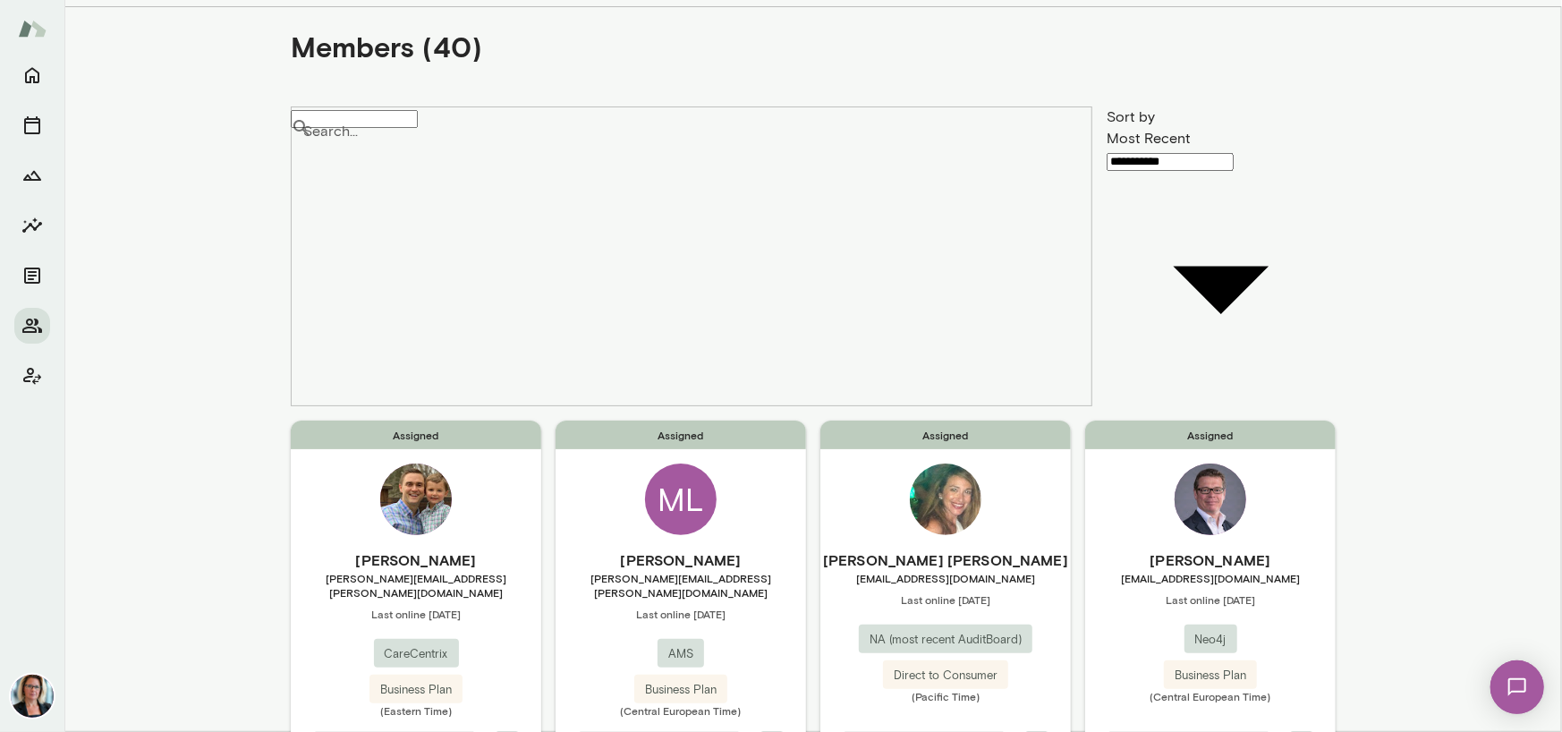
scroll to position [0, 0]
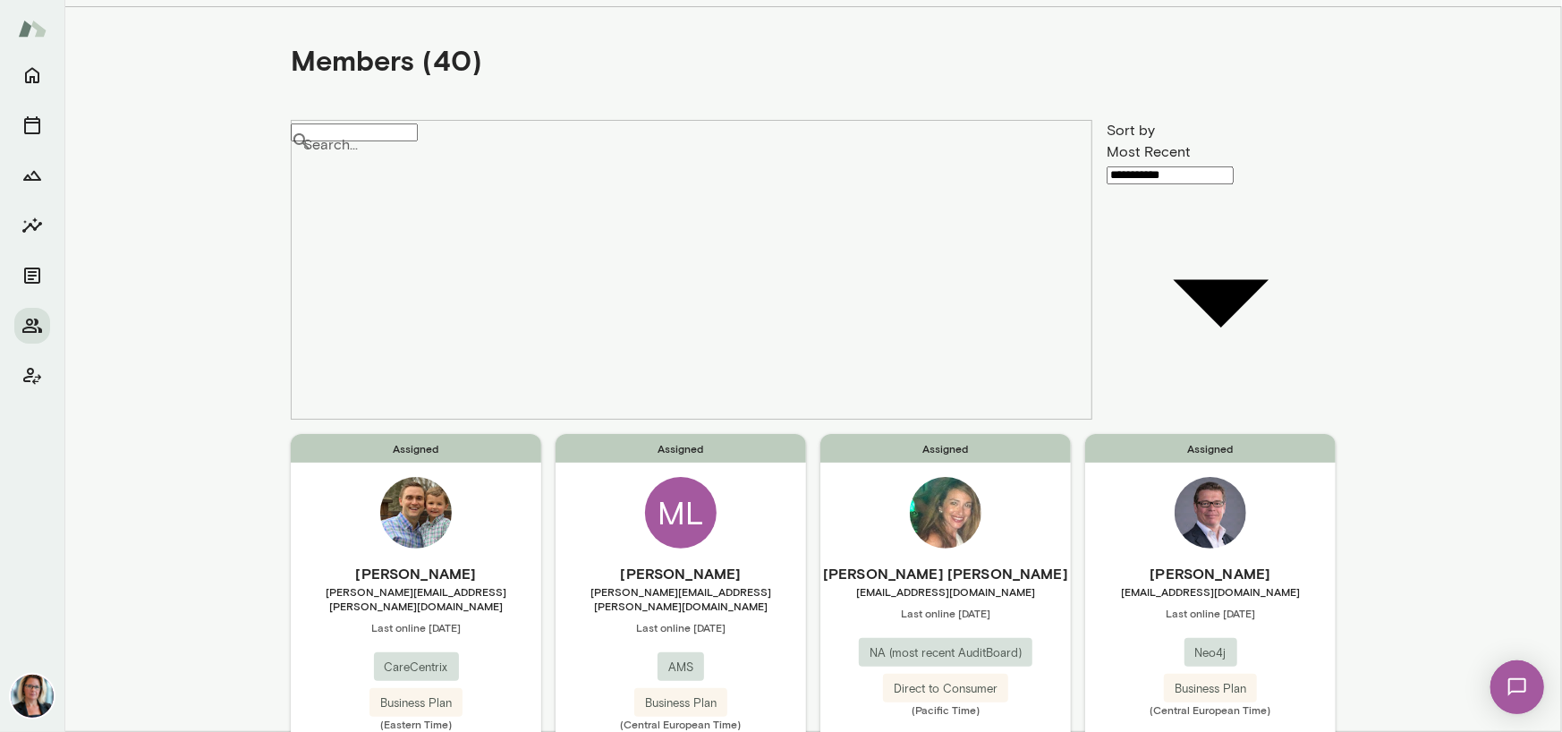
click at [395, 477] on img at bounding box center [416, 513] width 72 height 72
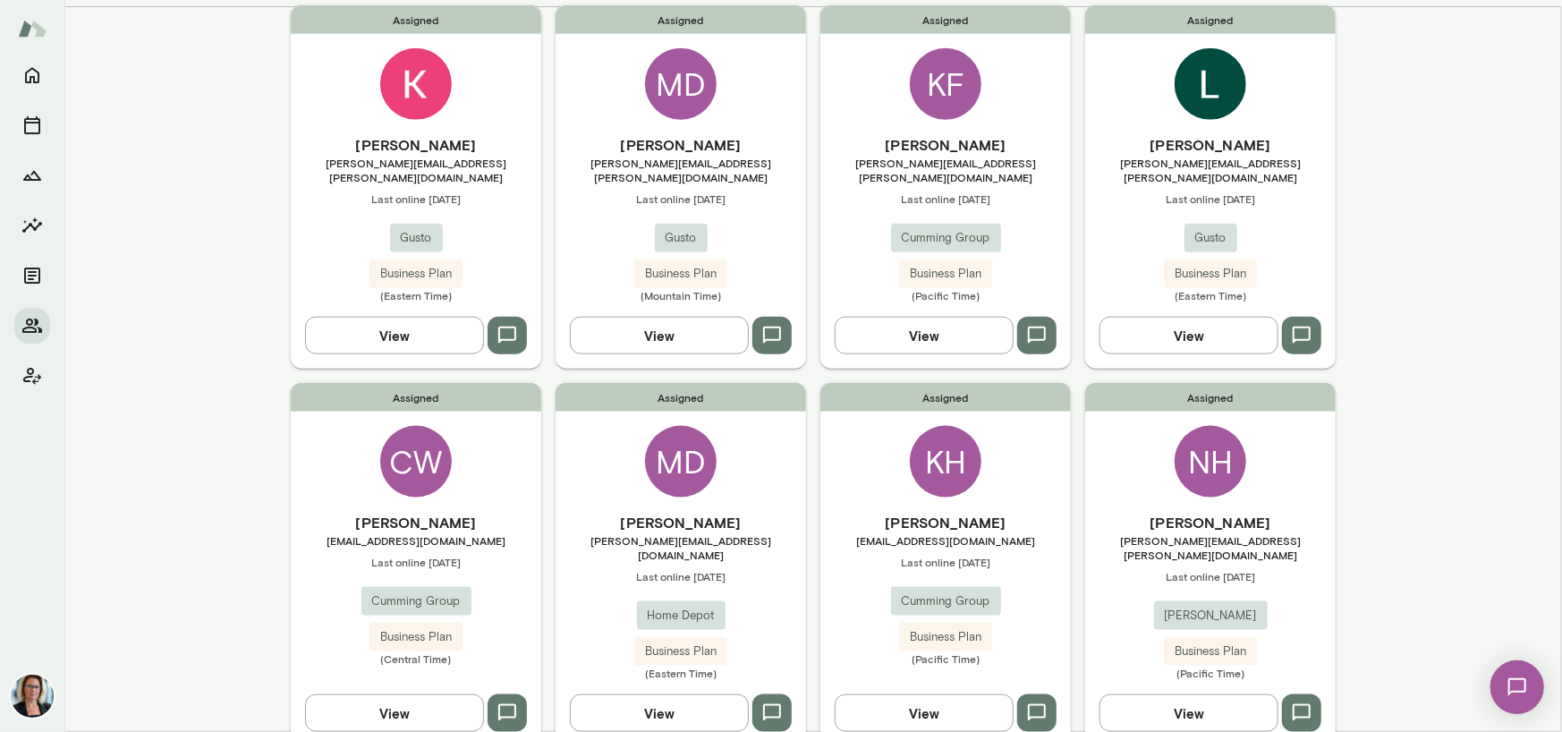
scroll to position [1340, 0]
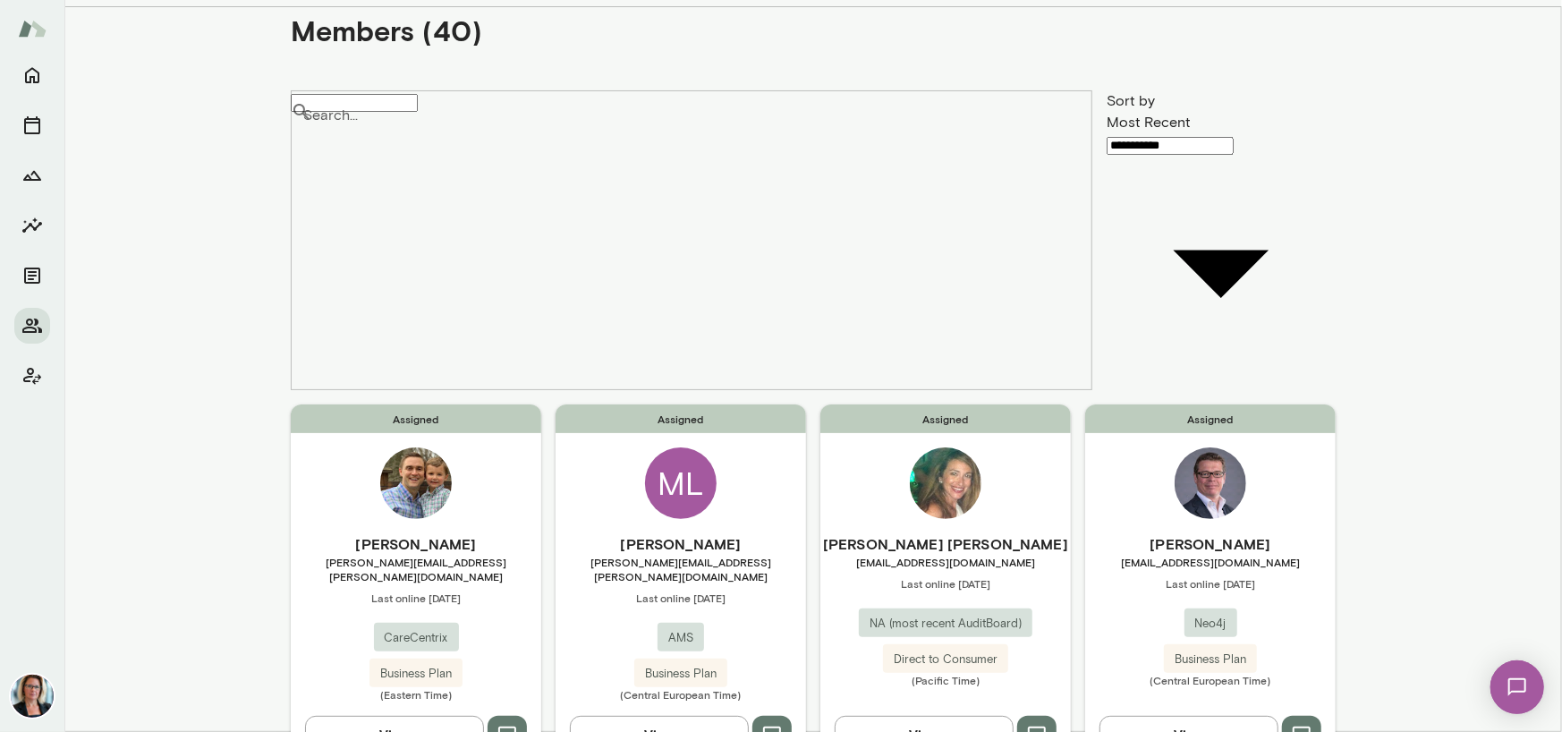
scroll to position [0, 0]
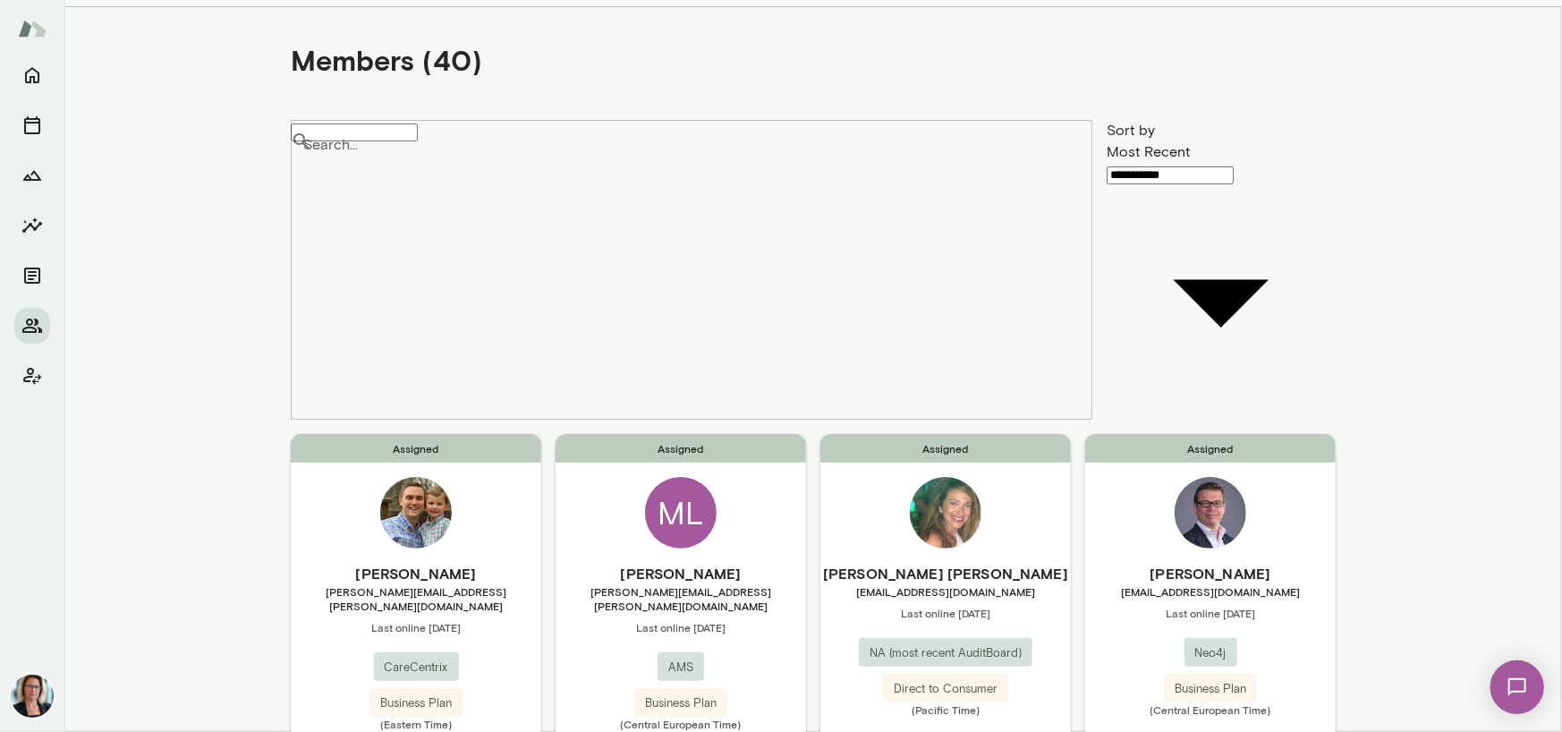
click at [1181, 477] on img at bounding box center [1211, 513] width 72 height 72
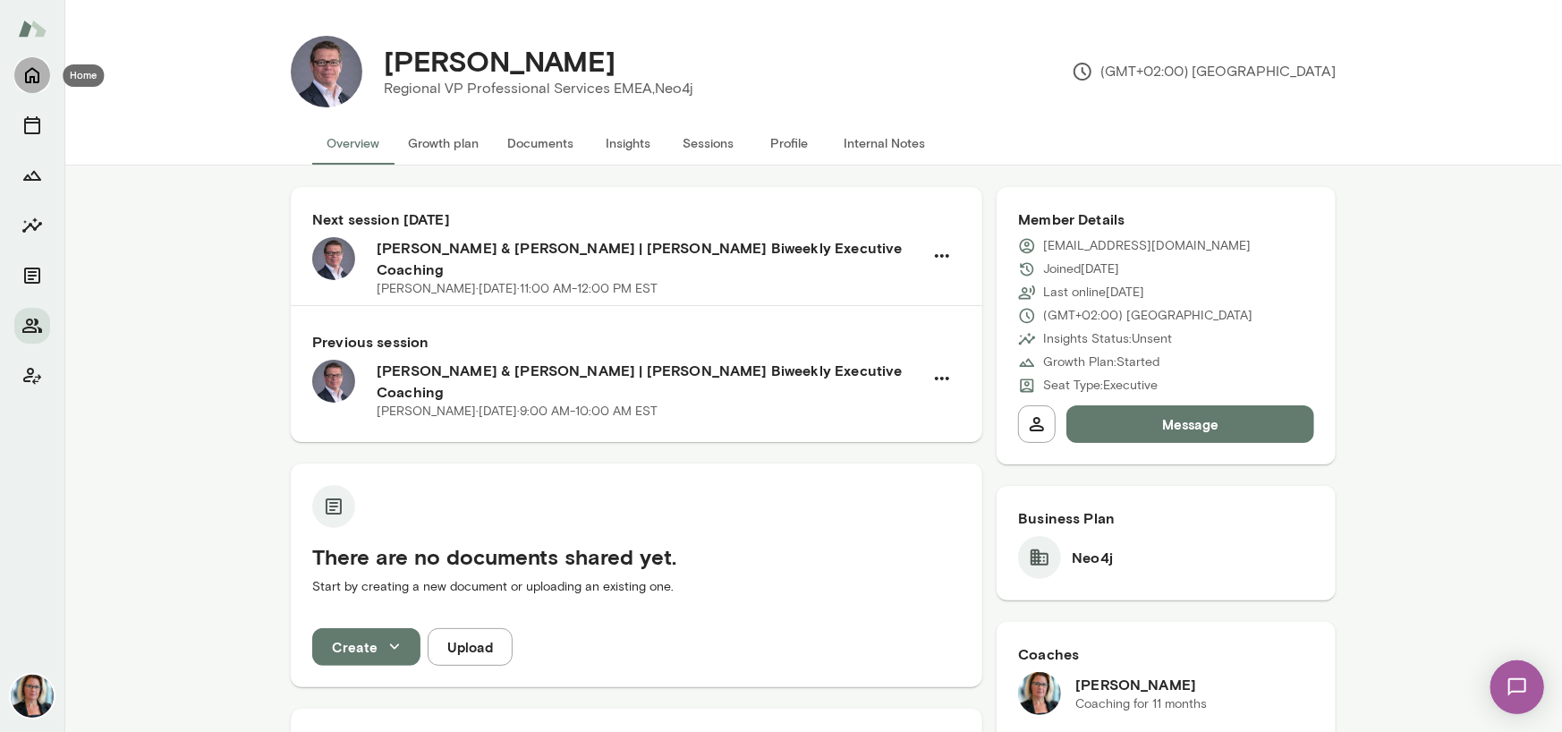
click at [28, 72] on icon "Home" at bounding box center [31, 74] width 21 height 21
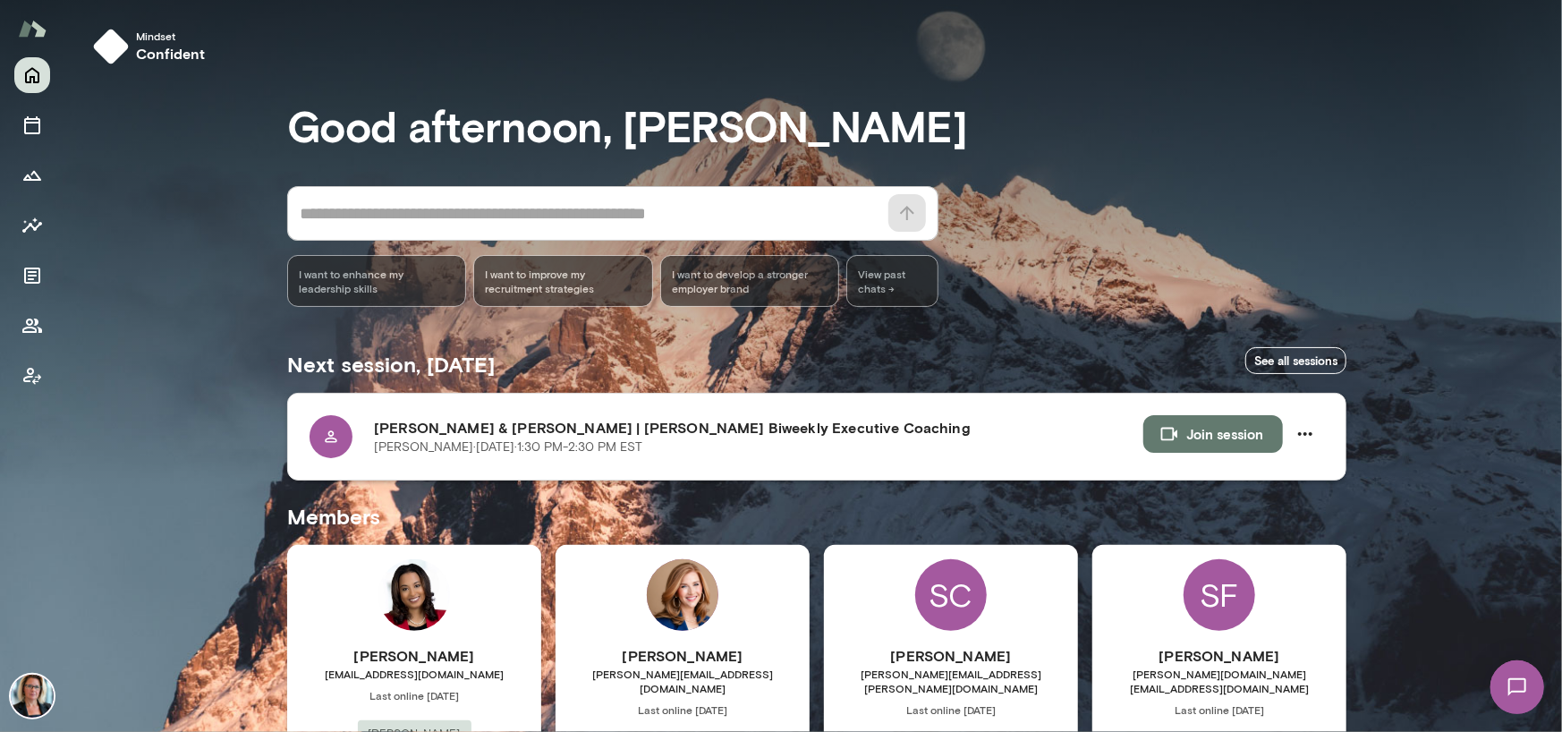
click at [1234, 435] on button "Join session" at bounding box center [1213, 434] width 140 height 38
